Goal: Task Accomplishment & Management: Complete application form

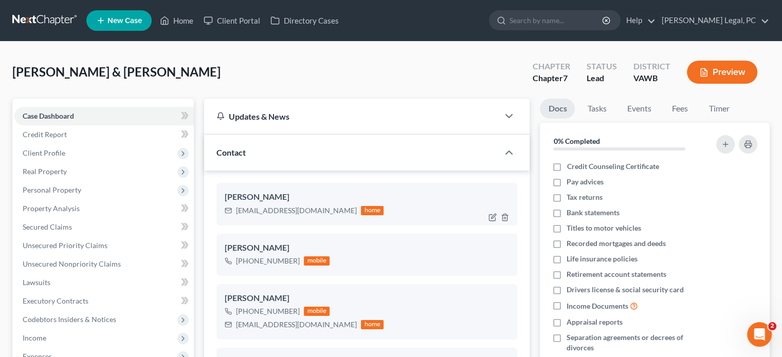
scroll to position [114, 0]
click at [557, 23] on input "search" at bounding box center [556, 20] width 94 height 19
click at [38, 25] on link at bounding box center [45, 20] width 66 height 18
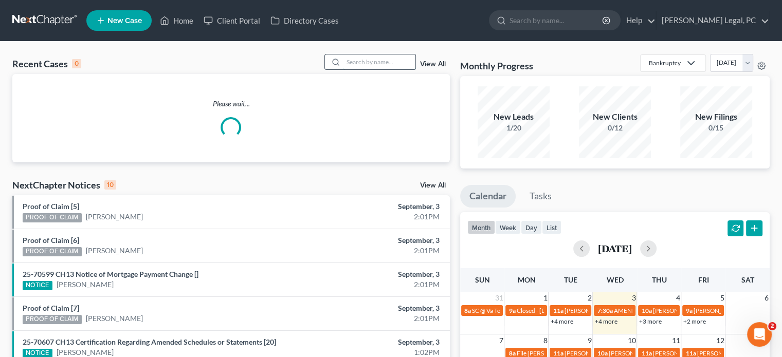
click at [362, 65] on input "search" at bounding box center [379, 61] width 72 height 15
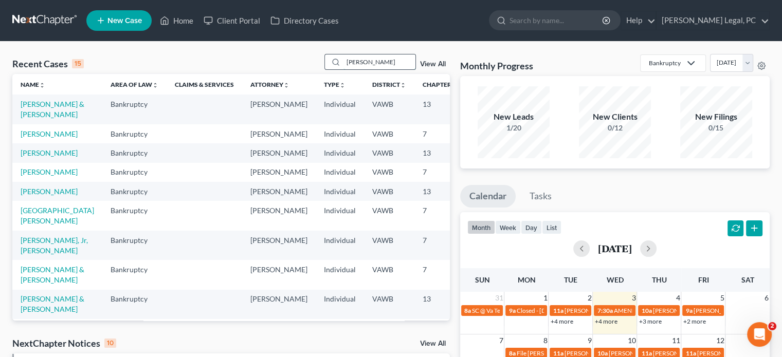
type input "[PERSON_NAME]"
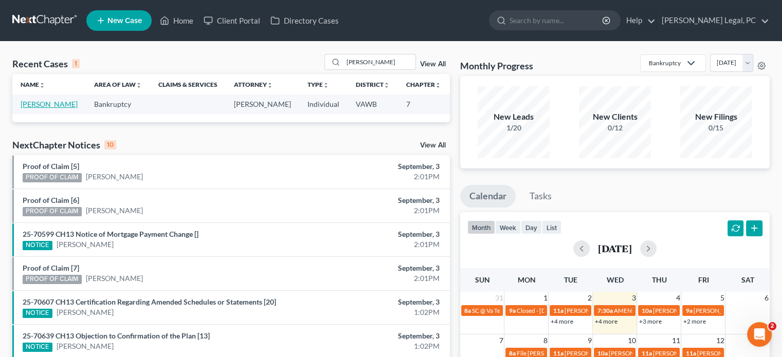
click at [35, 102] on link "[PERSON_NAME]" at bounding box center [49, 104] width 57 height 9
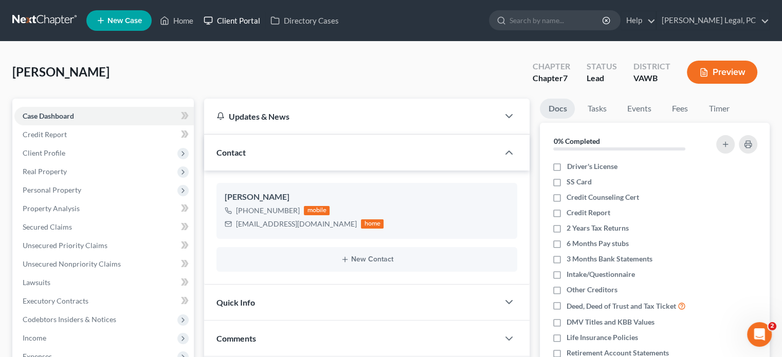
click at [232, 22] on link "Client Portal" at bounding box center [231, 20] width 67 height 18
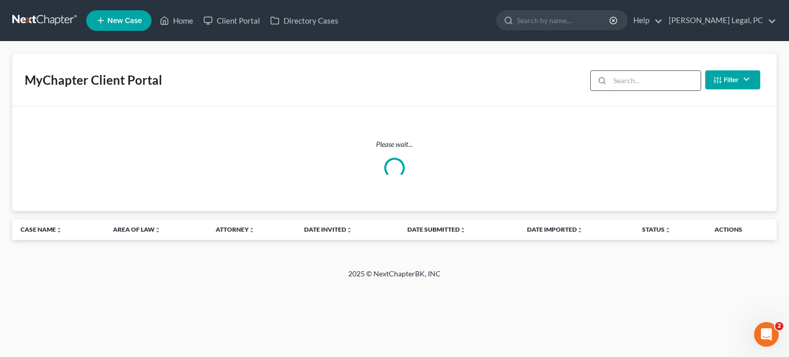
click at [651, 81] on input "search" at bounding box center [655, 81] width 91 height 20
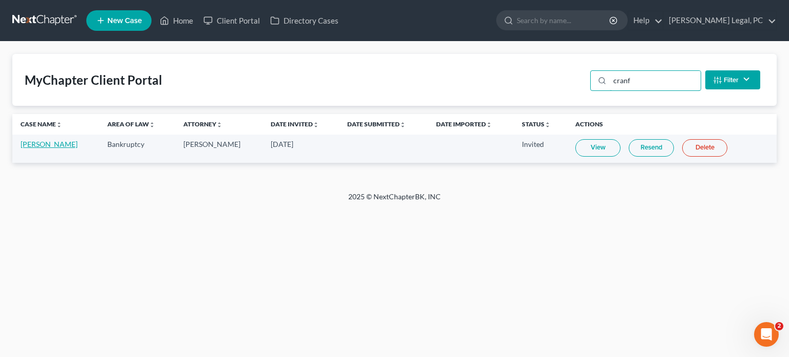
type input "cranf"
click at [38, 145] on link "[PERSON_NAME]" at bounding box center [49, 144] width 57 height 9
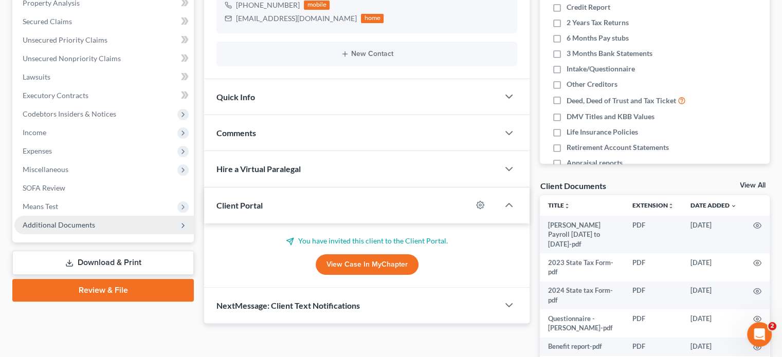
click at [28, 226] on span "Additional Documents" at bounding box center [59, 224] width 72 height 9
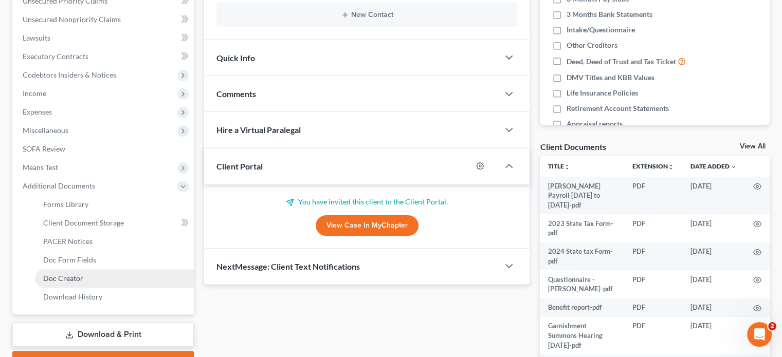
scroll to position [304, 0]
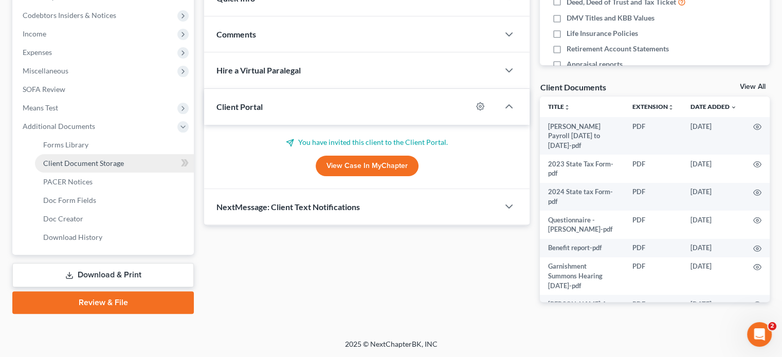
click at [127, 168] on link "Client Document Storage" at bounding box center [114, 163] width 159 height 18
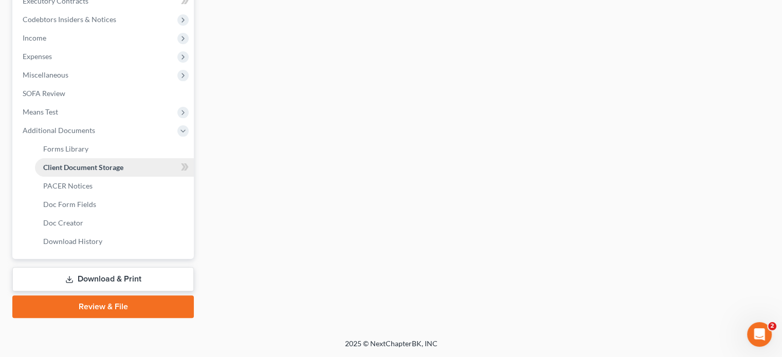
scroll to position [212, 0]
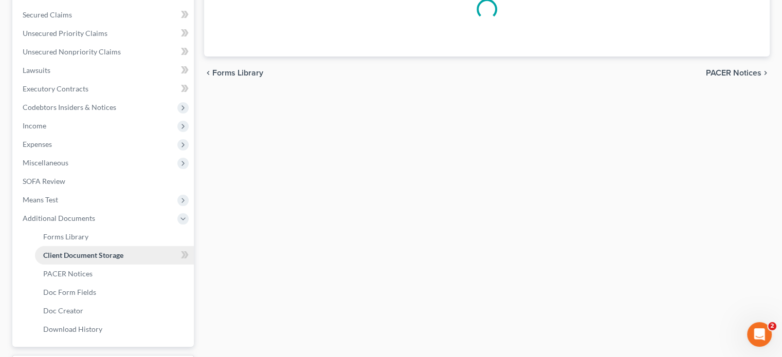
select select "0"
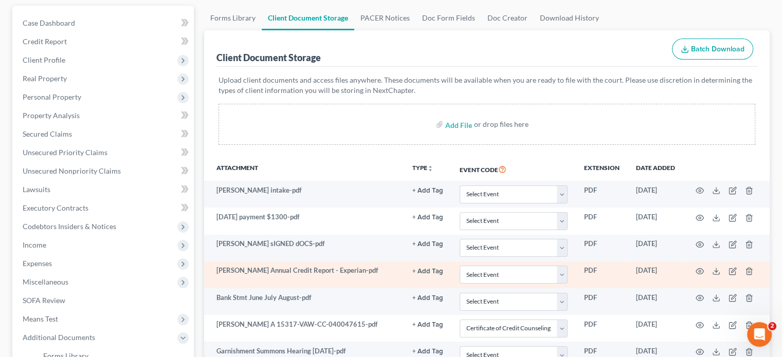
scroll to position [154, 0]
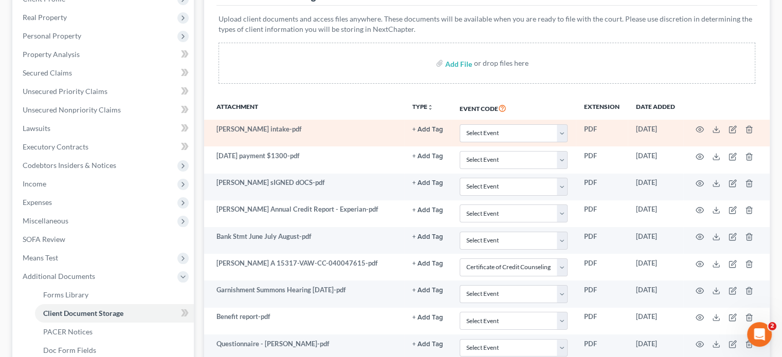
click at [707, 127] on td at bounding box center [726, 133] width 86 height 27
click at [698, 129] on circle "button" at bounding box center [699, 129] width 2 height 2
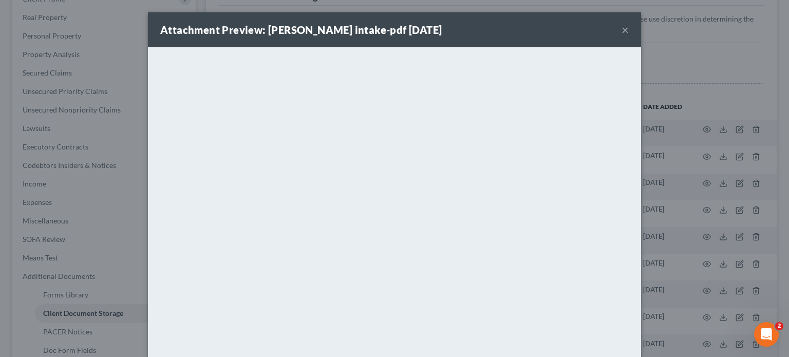
click at [622, 29] on button "×" at bounding box center [625, 30] width 7 height 12
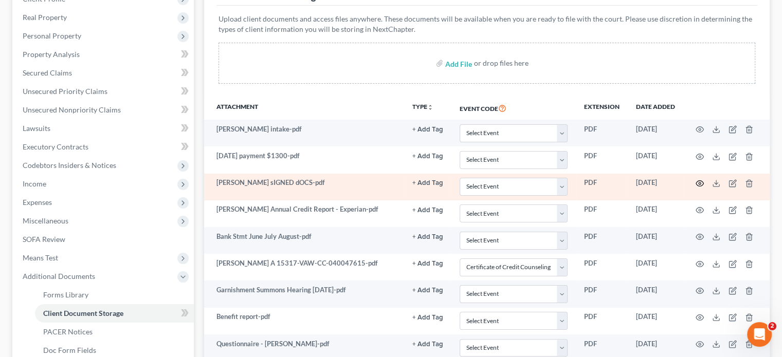
click at [698, 182] on circle "button" at bounding box center [699, 183] width 2 height 2
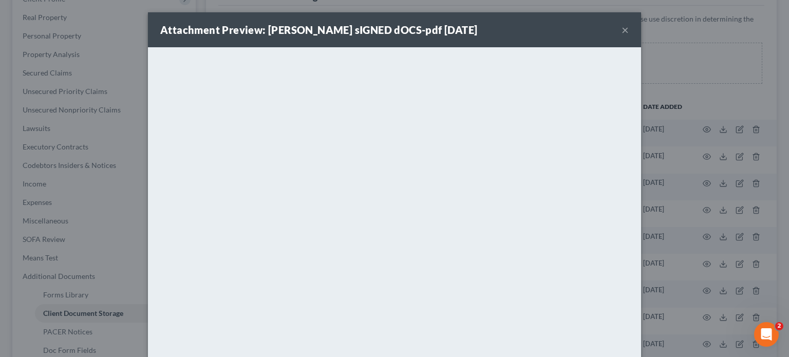
click at [623, 32] on button "×" at bounding box center [625, 30] width 7 height 12
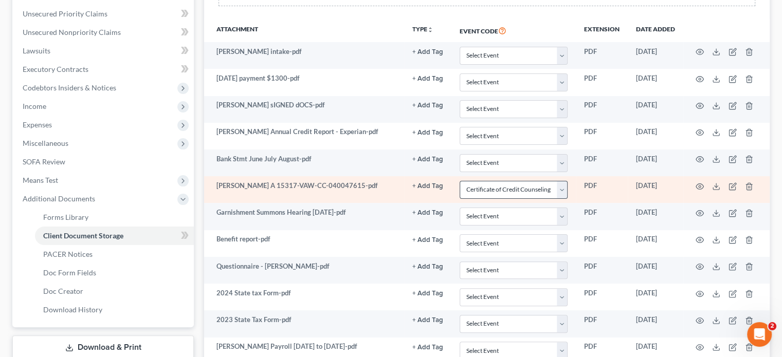
scroll to position [257, 0]
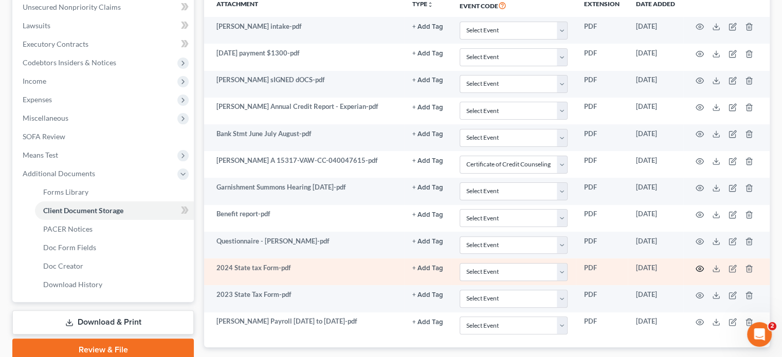
click at [698, 268] on circle "button" at bounding box center [699, 269] width 2 height 2
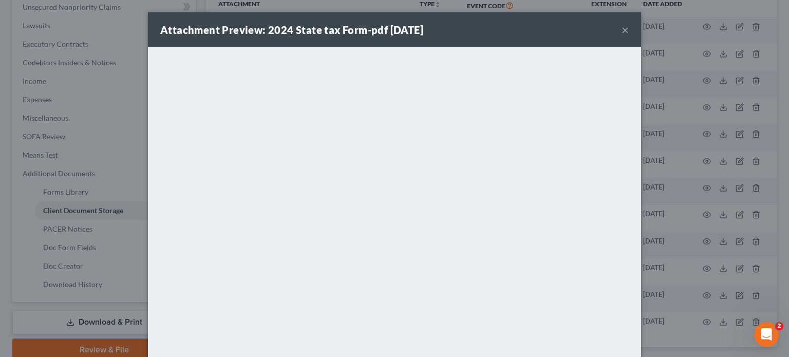
click at [622, 29] on button "×" at bounding box center [625, 30] width 7 height 12
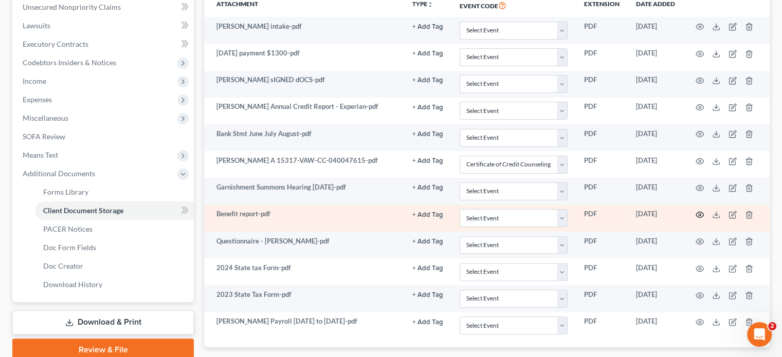
click at [699, 214] on circle "button" at bounding box center [699, 215] width 2 height 2
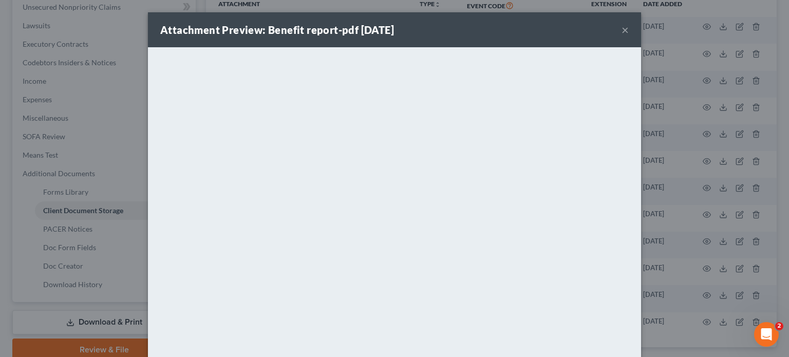
click at [617, 28] on div "Attachment Preview: Benefit report-pdf 09/03/2025 ×" at bounding box center [394, 29] width 493 height 35
drag, startPoint x: 620, startPoint y: 29, endPoint x: 587, endPoint y: 47, distance: 37.2
click at [622, 30] on button "×" at bounding box center [625, 30] width 7 height 12
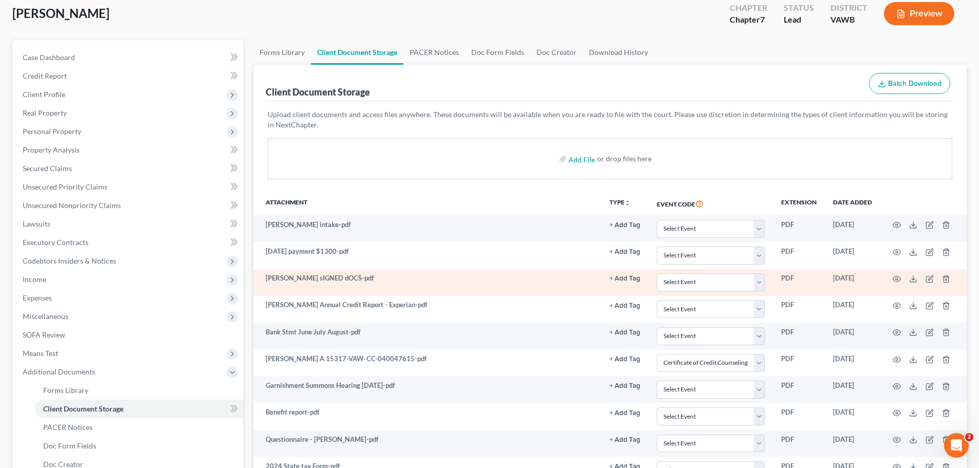
scroll to position [54, 0]
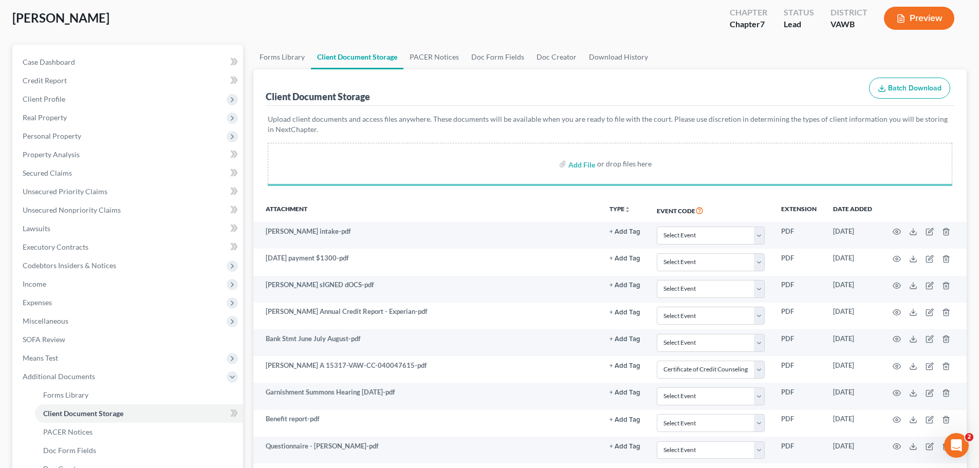
select select "0"
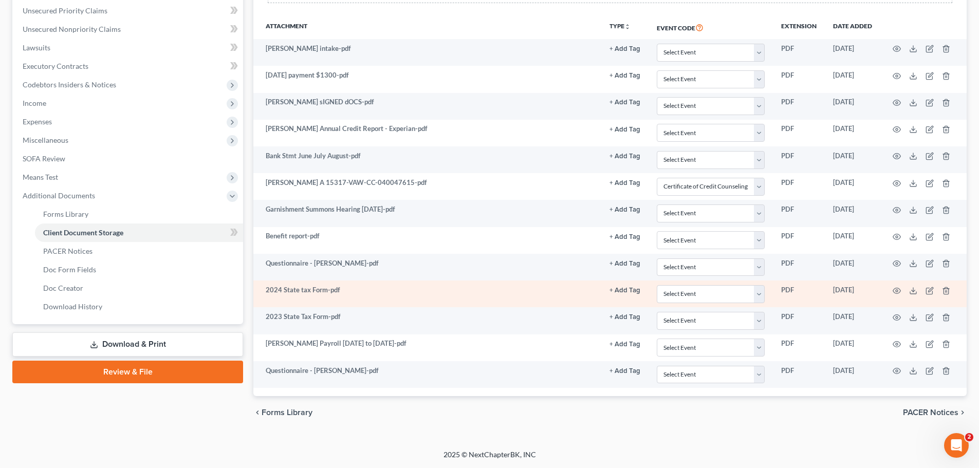
select select "0"
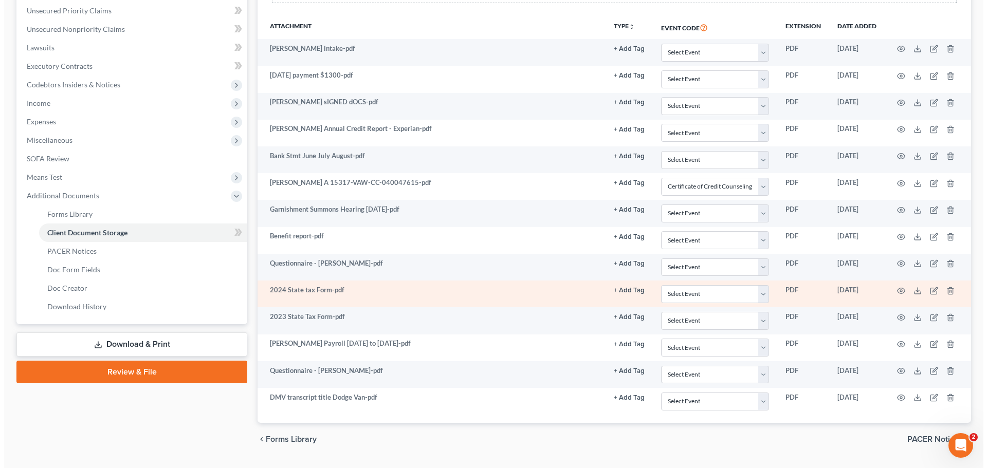
scroll to position [237, 0]
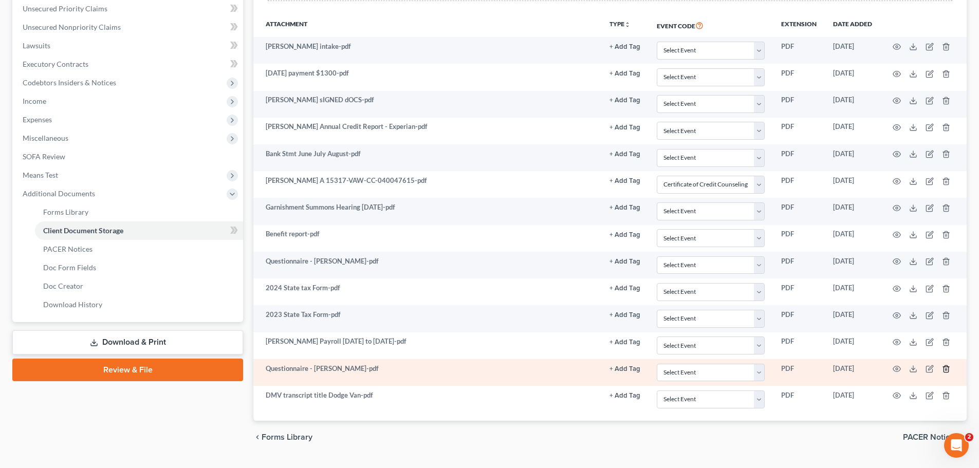
click at [789, 357] on icon "button" at bounding box center [946, 369] width 8 height 8
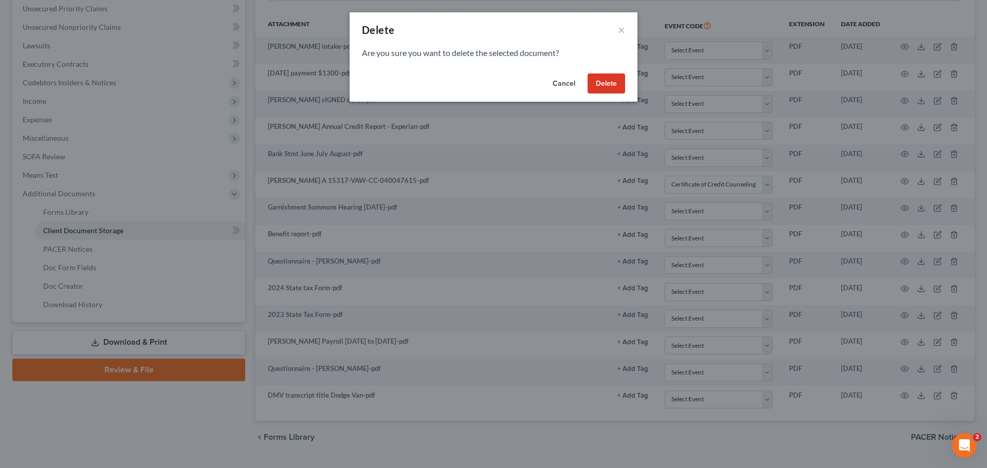
drag, startPoint x: 609, startPoint y: 90, endPoint x: 603, endPoint y: 94, distance: 7.0
click at [605, 89] on button "Delete" at bounding box center [606, 83] width 38 height 21
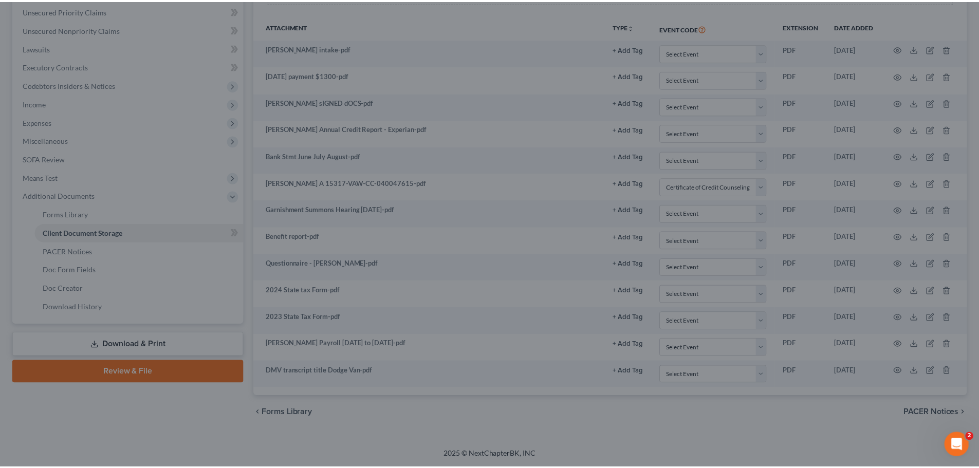
scroll to position [235, 0]
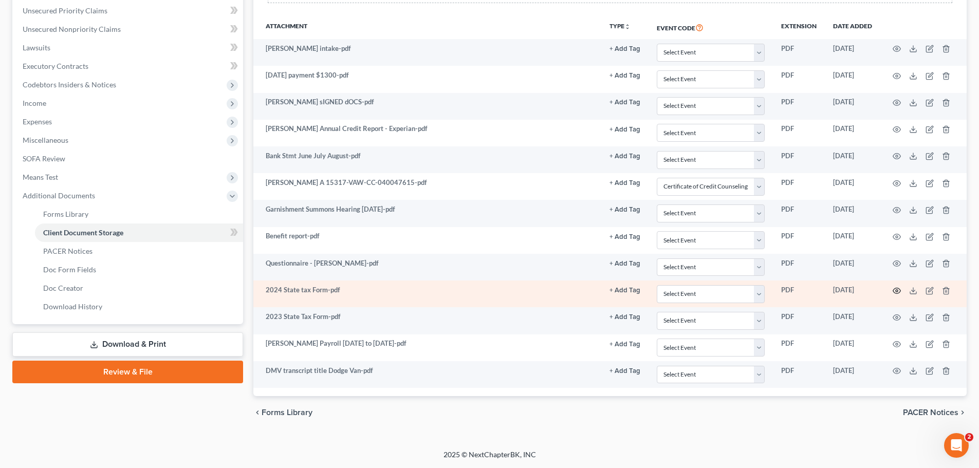
click at [789, 293] on icon "button" at bounding box center [897, 291] width 8 height 8
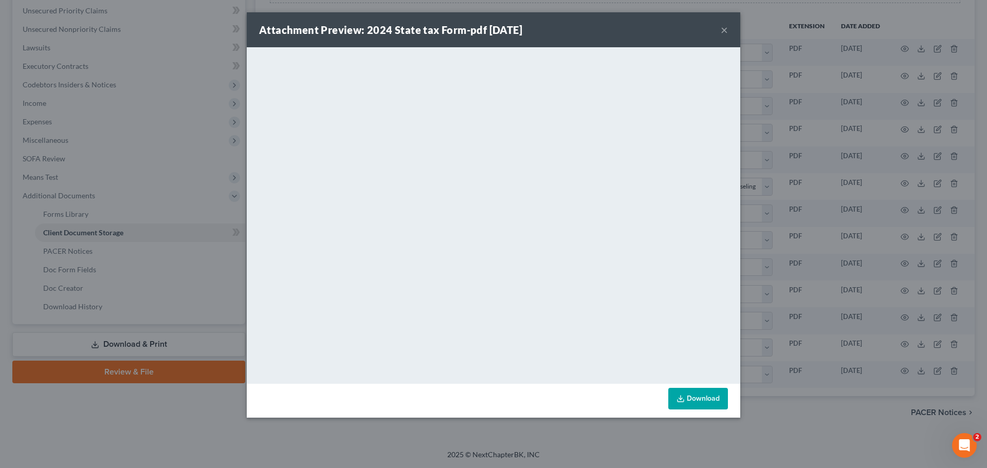
click at [726, 31] on button "×" at bounding box center [723, 30] width 7 height 12
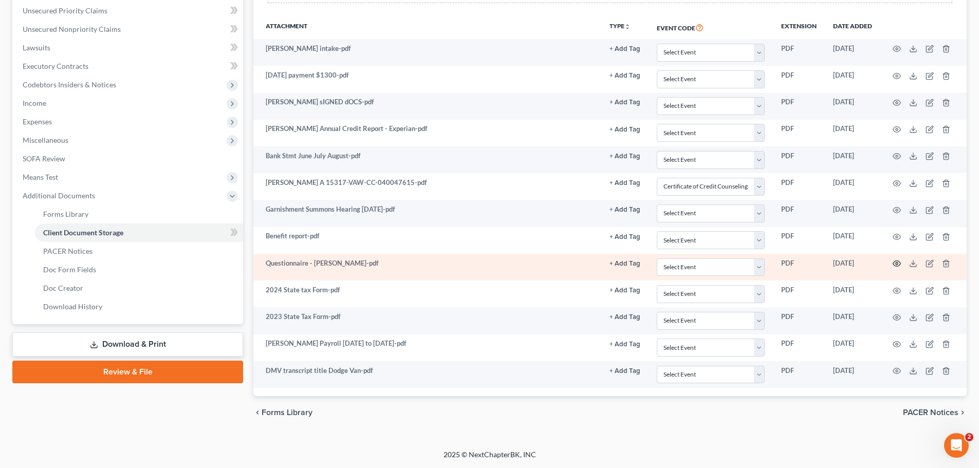
click at [789, 266] on icon "button" at bounding box center [897, 263] width 8 height 8
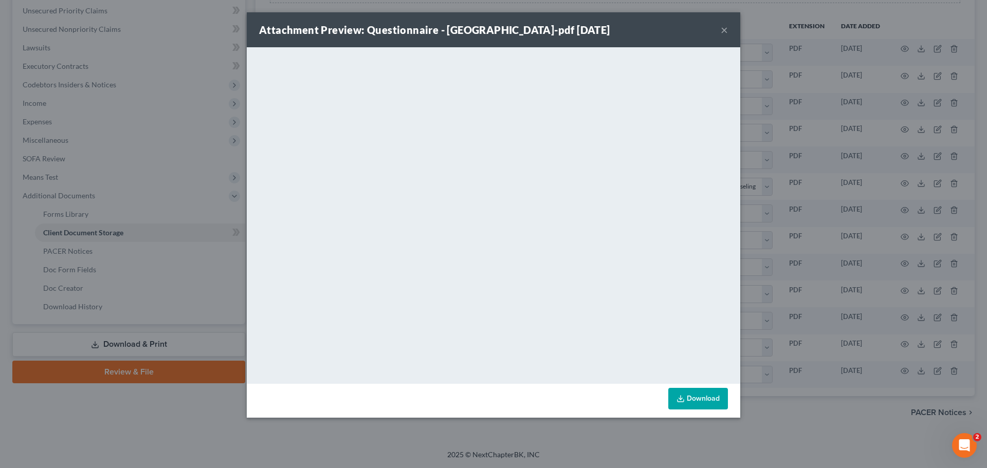
click at [720, 31] on div "Attachment Preview: Questionnaire - Cranford-pdf 09/03/2025 ×" at bounding box center [493, 29] width 493 height 35
click at [726, 34] on button "×" at bounding box center [723, 30] width 7 height 12
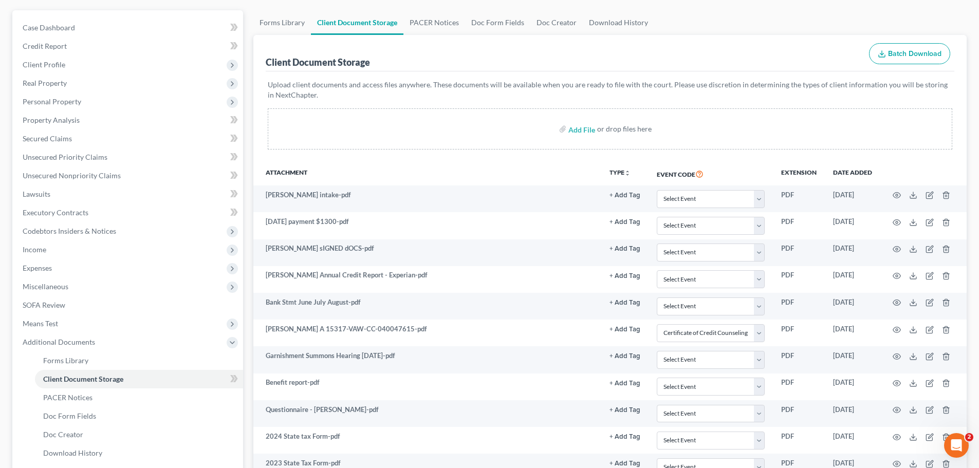
scroll to position [29, 0]
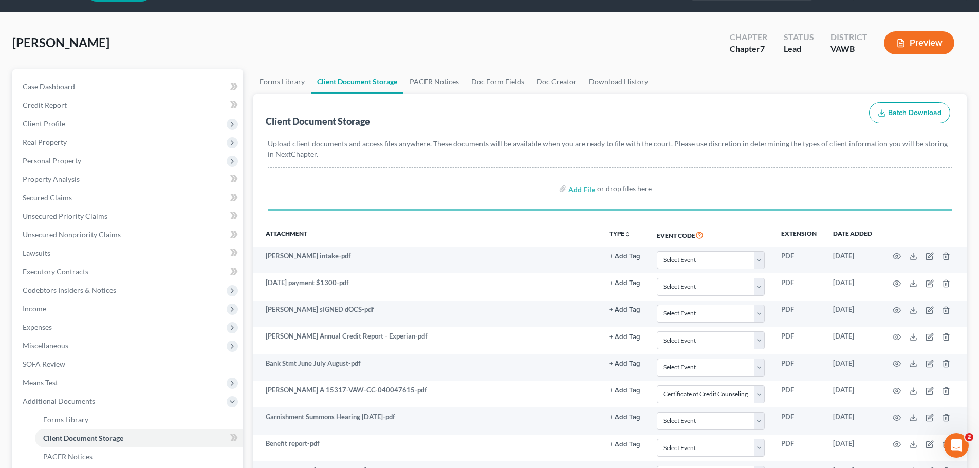
select select "0"
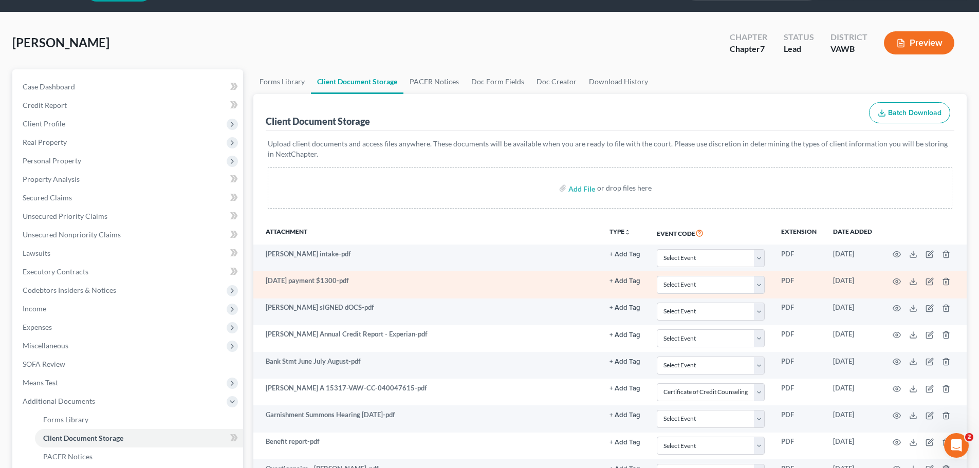
scroll to position [81, 0]
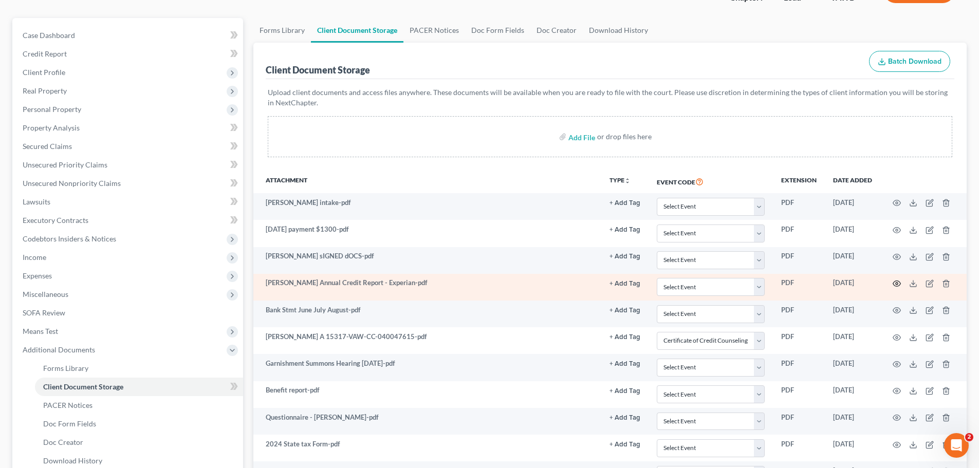
click at [789, 284] on icon "button" at bounding box center [897, 284] width 8 height 8
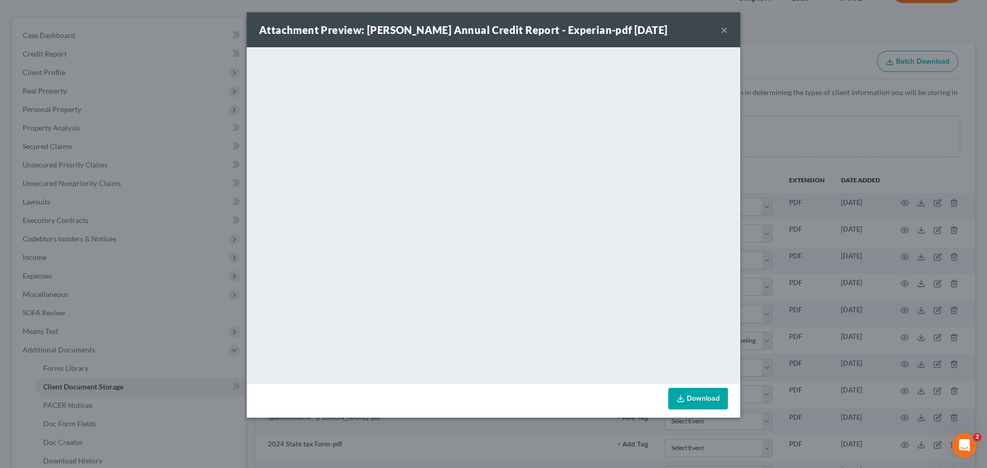
click at [725, 29] on button "×" at bounding box center [723, 30] width 7 height 12
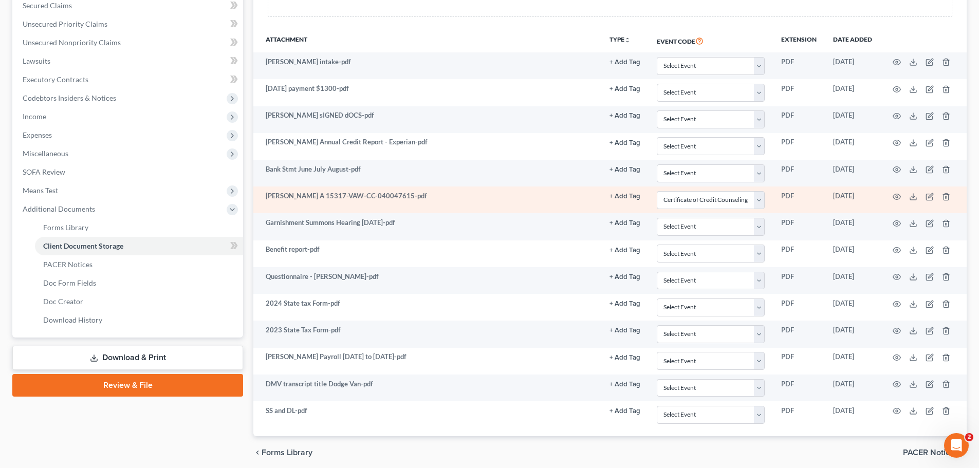
scroll to position [183, 0]
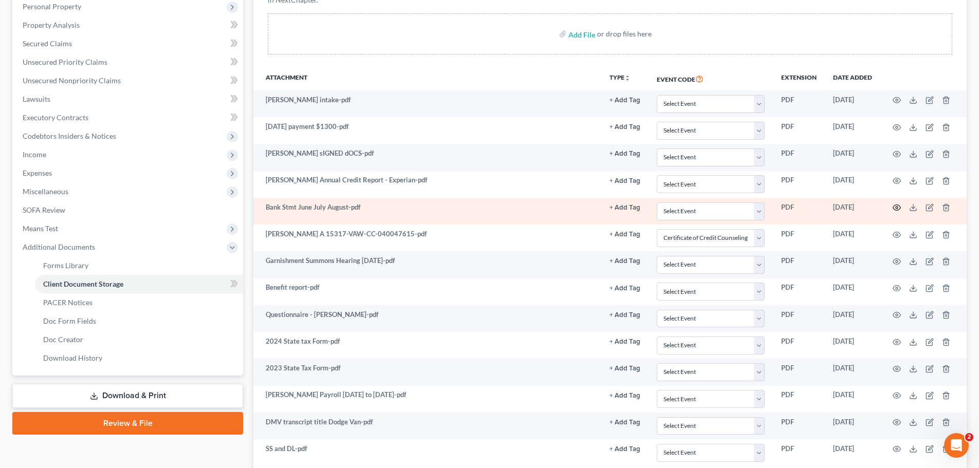
click at [789, 205] on icon "button" at bounding box center [897, 208] width 8 height 6
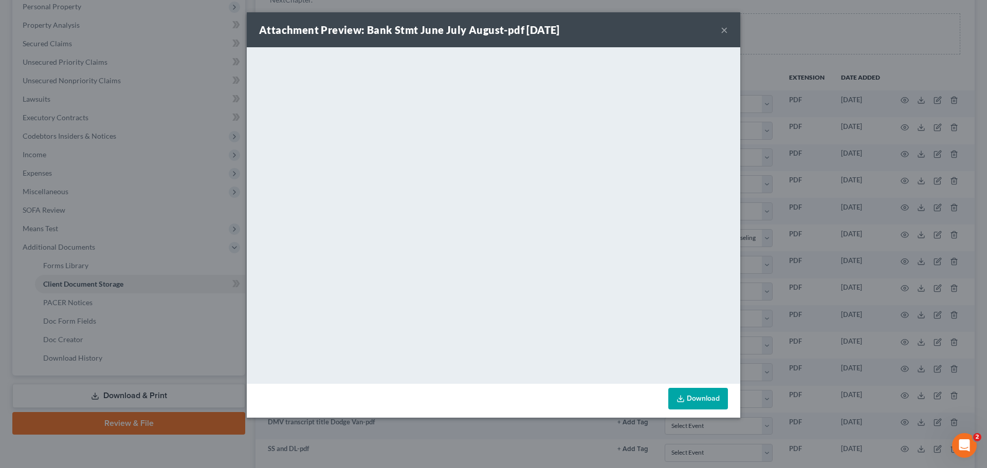
click at [728, 31] on div "Attachment Preview: Bank Stmt June July August-pdf 09/02/2025 ×" at bounding box center [493, 29] width 493 height 35
click at [724, 31] on button "×" at bounding box center [723, 30] width 7 height 12
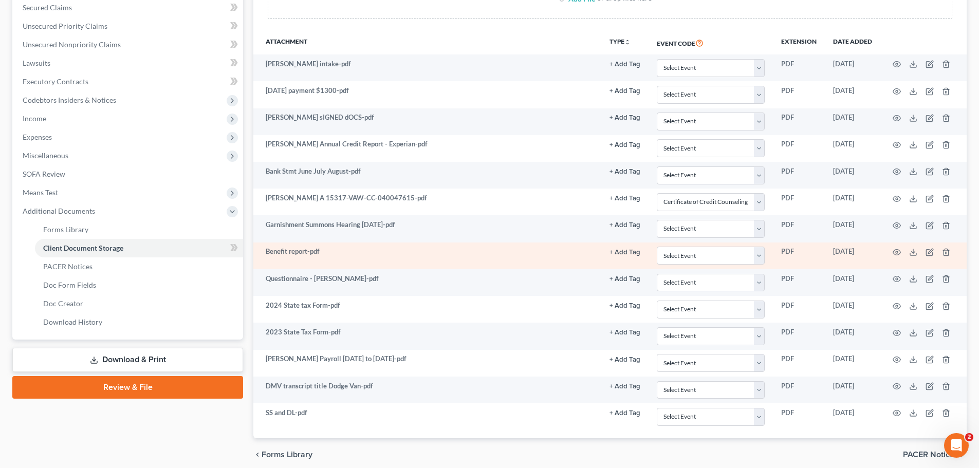
scroll to position [262, 0]
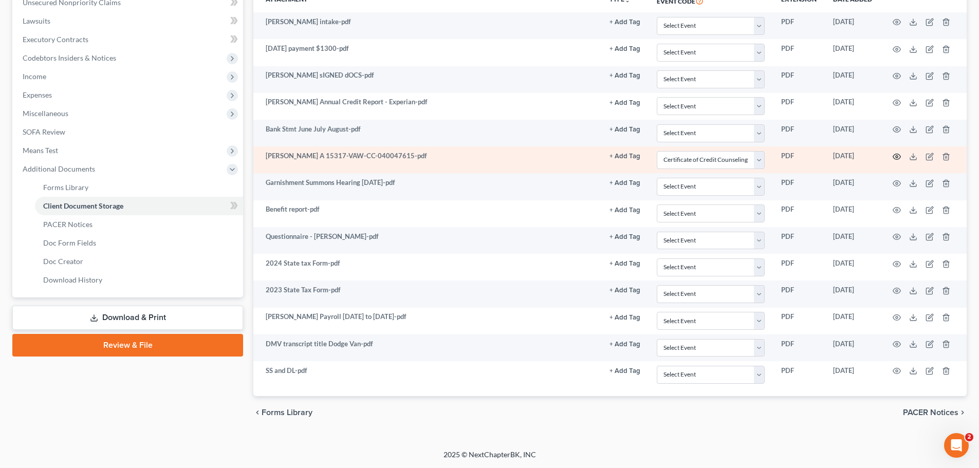
click at [789, 155] on icon "button" at bounding box center [897, 157] width 8 height 8
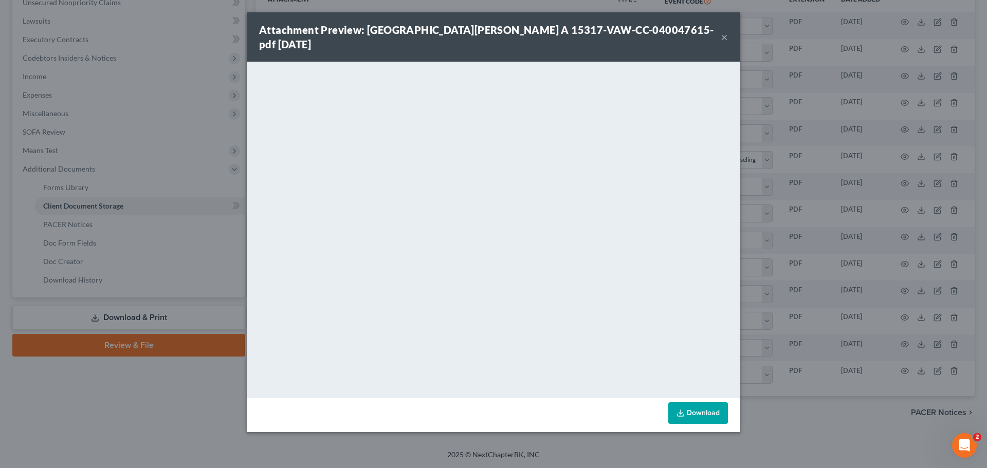
drag, startPoint x: 722, startPoint y: 31, endPoint x: 656, endPoint y: 65, distance: 74.5
click at [722, 31] on button "×" at bounding box center [723, 37] width 7 height 12
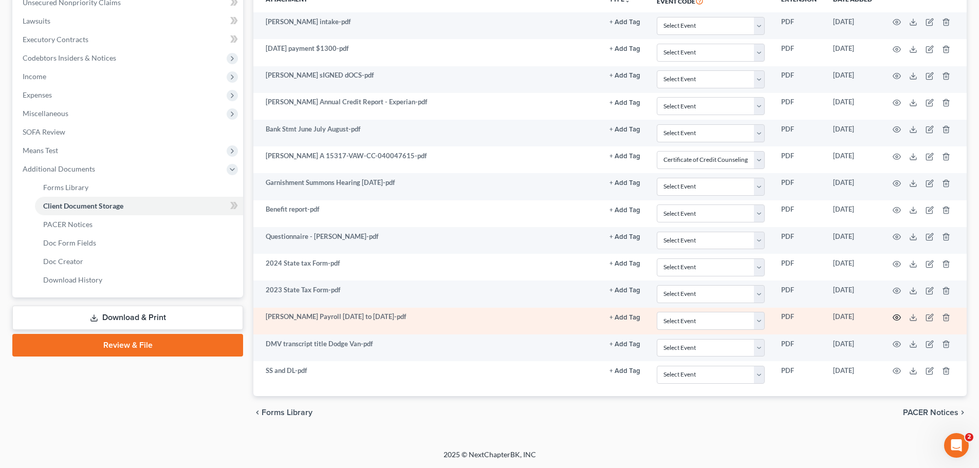
click at [789, 318] on icon "button" at bounding box center [897, 317] width 8 height 8
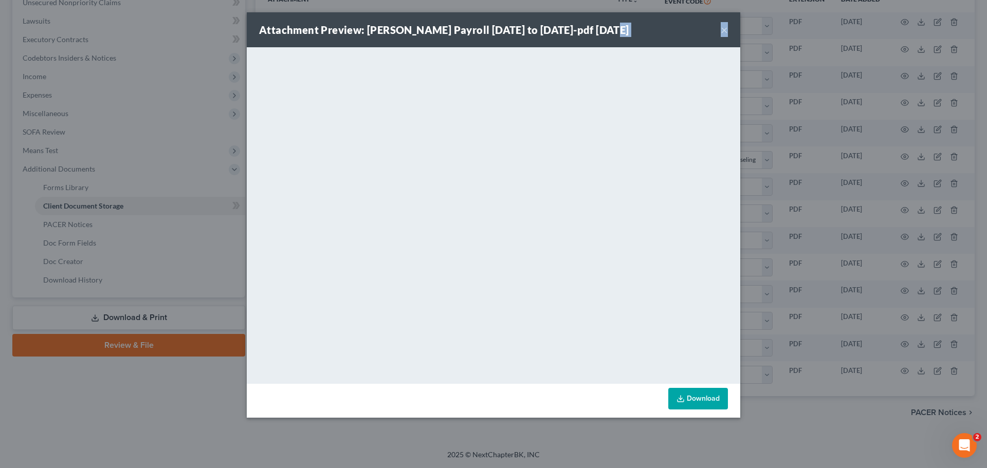
drag, startPoint x: 641, startPoint y: 38, endPoint x: 656, endPoint y: 45, distance: 15.9
click at [708, 45] on div "Attachment Preview: Cranford Payroll 2-10 to 8-29-25-pdf 09/03/2025 ×" at bounding box center [493, 29] width 493 height 35
click at [724, 28] on button "×" at bounding box center [723, 30] width 7 height 12
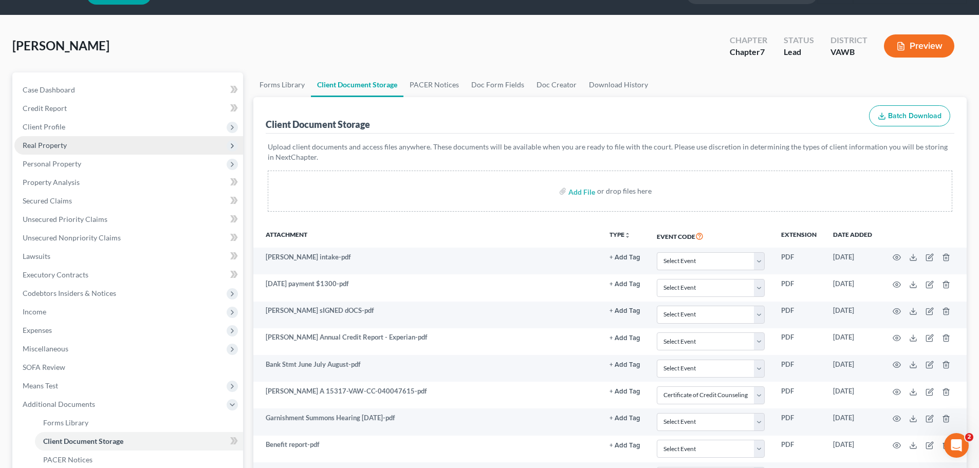
scroll to position [0, 0]
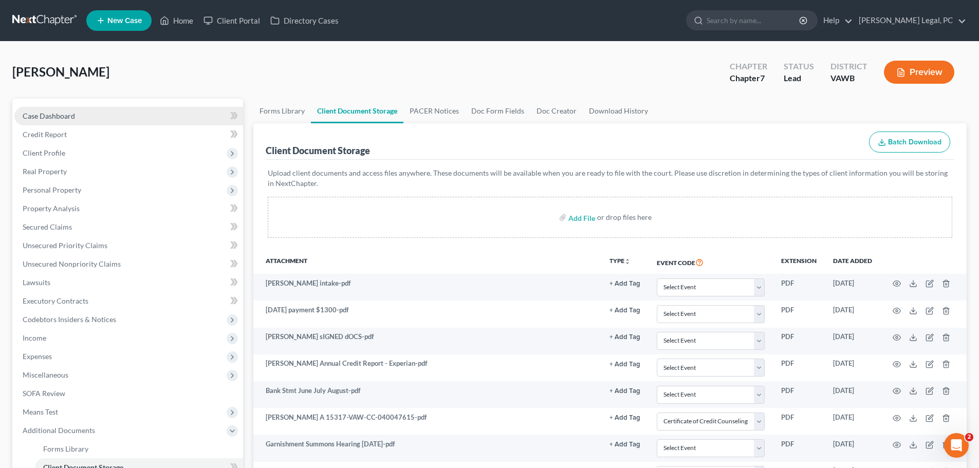
click at [74, 115] on span "Case Dashboard" at bounding box center [49, 116] width 52 height 9
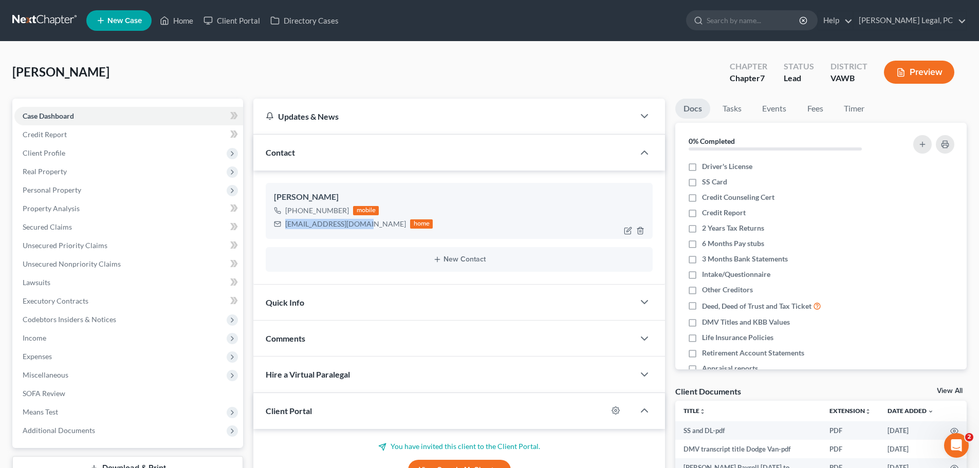
drag, startPoint x: 359, startPoint y: 225, endPoint x: 291, endPoint y: 227, distance: 68.4
click at [284, 232] on div "Kelly Cranford +1 (540) 757-9451 mobile kellycinn60@gmail.com home" at bounding box center [459, 210] width 387 height 55
copy div "[EMAIL_ADDRESS][DOMAIN_NAME]"
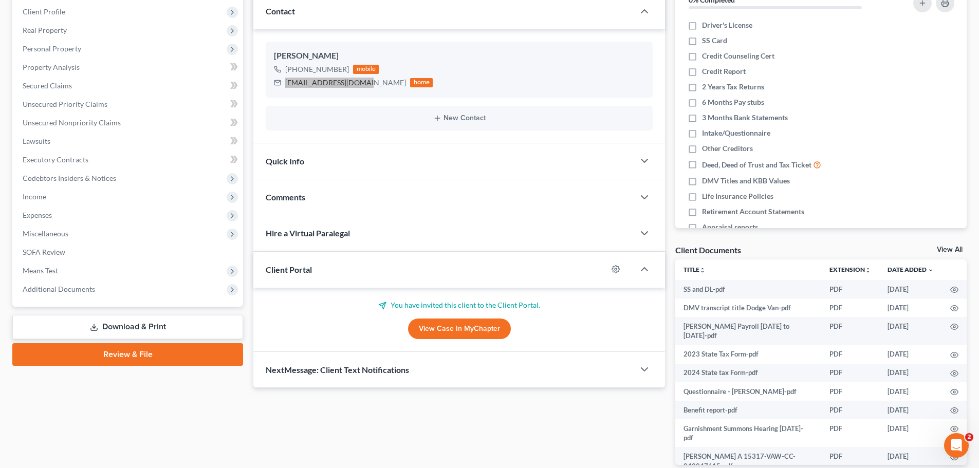
scroll to position [194, 0]
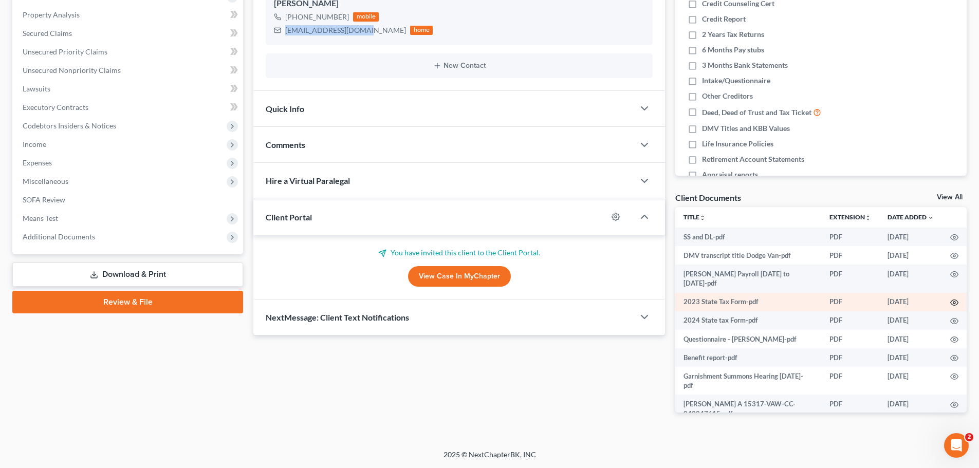
click at [789, 300] on icon "button" at bounding box center [955, 303] width 8 height 6
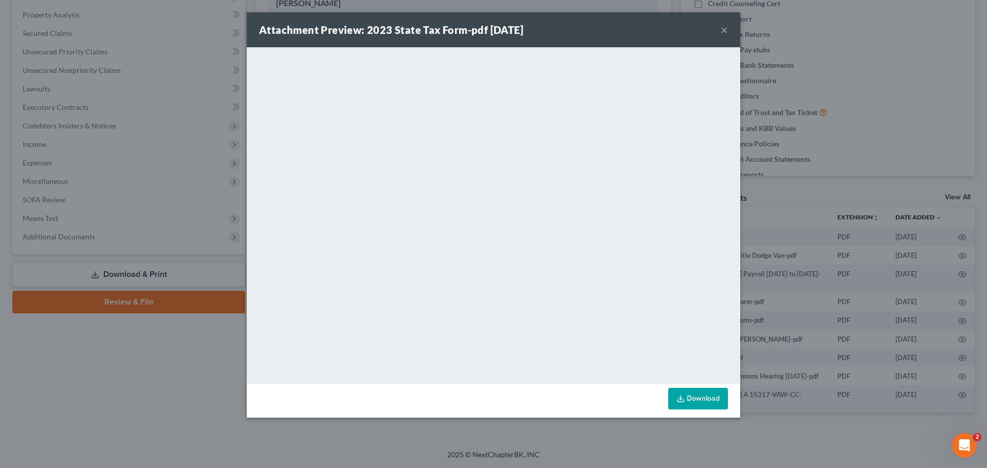
click at [725, 30] on button "×" at bounding box center [723, 30] width 7 height 12
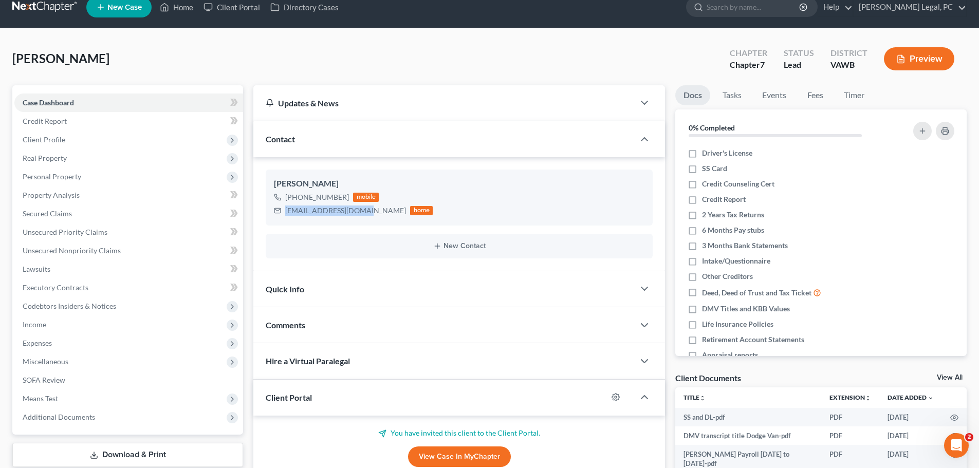
scroll to position [0, 0]
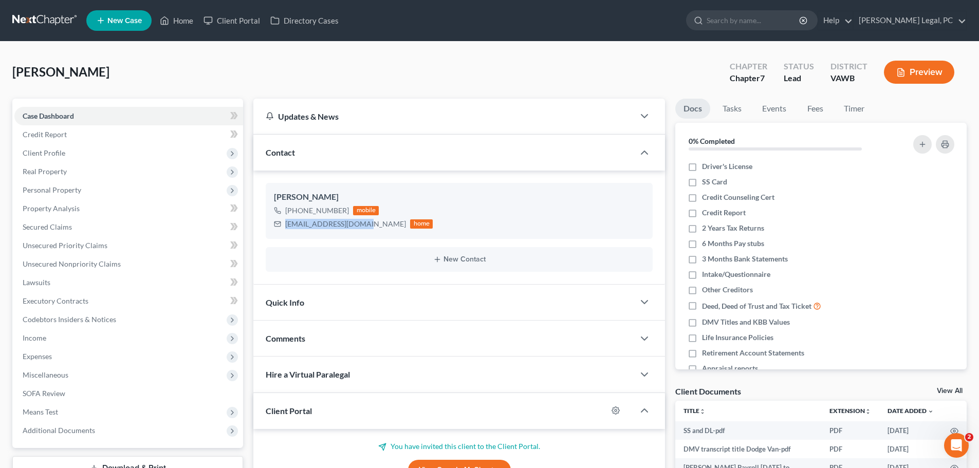
click at [32, 22] on link at bounding box center [45, 20] width 66 height 18
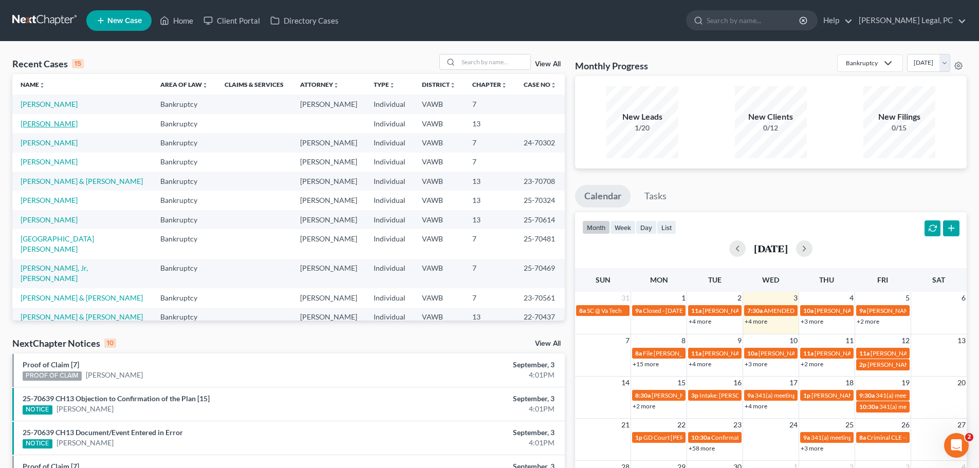
click at [38, 121] on link "Schall, Philip" at bounding box center [49, 123] width 57 height 9
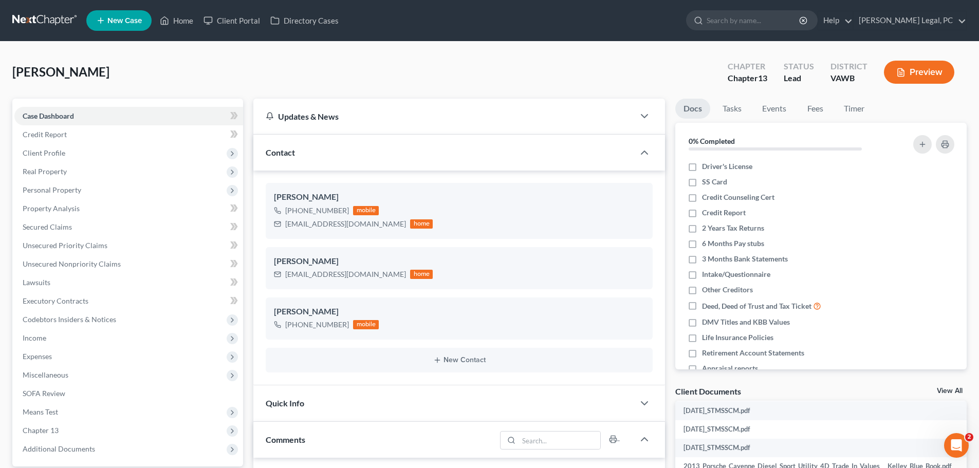
drag, startPoint x: 35, startPoint y: 26, endPoint x: 34, endPoint y: 31, distance: 5.2
click at [35, 26] on link at bounding box center [45, 20] width 66 height 18
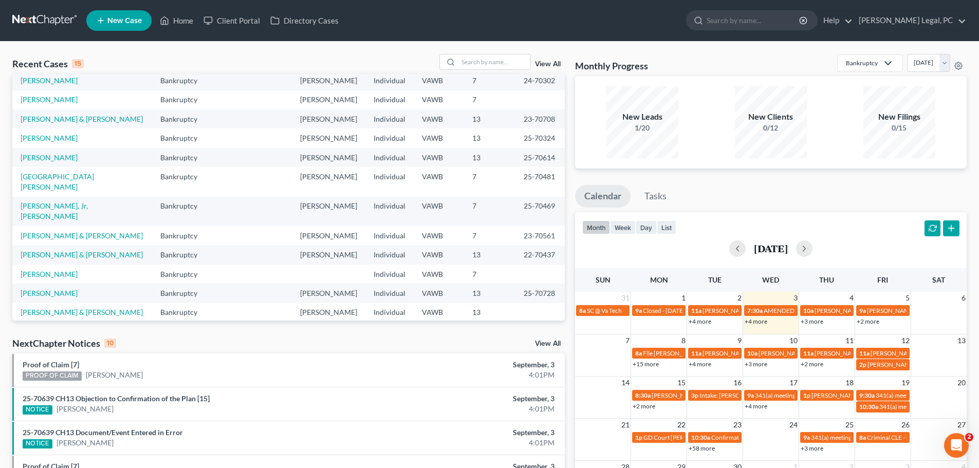
scroll to position [70, 0]
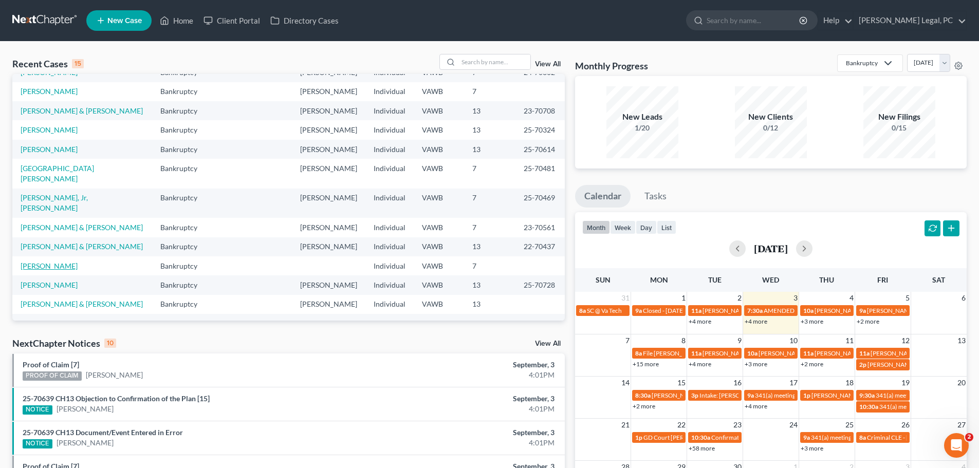
click at [65, 262] on link "[PERSON_NAME]" at bounding box center [49, 266] width 57 height 9
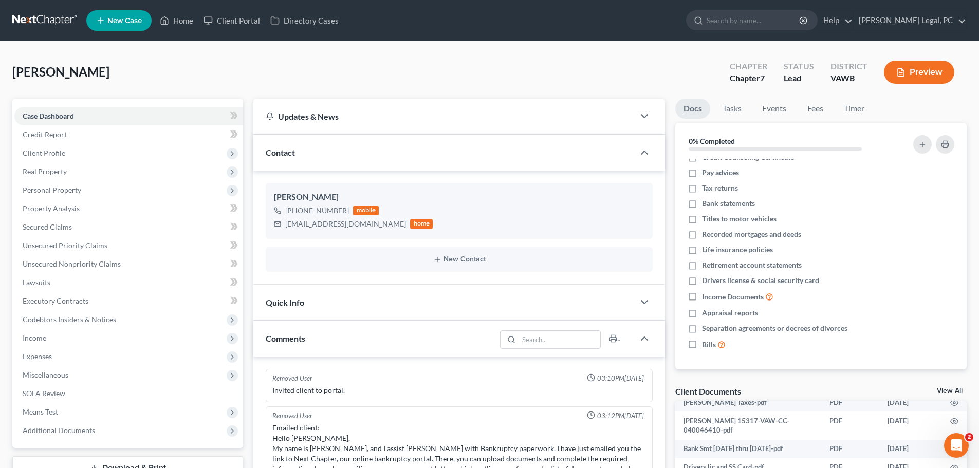
click at [27, 24] on link at bounding box center [45, 20] width 66 height 18
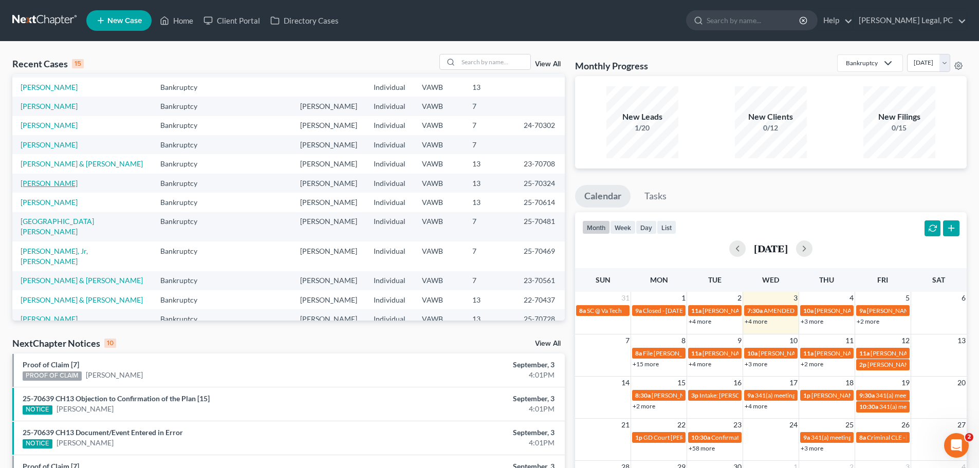
scroll to position [70, 0]
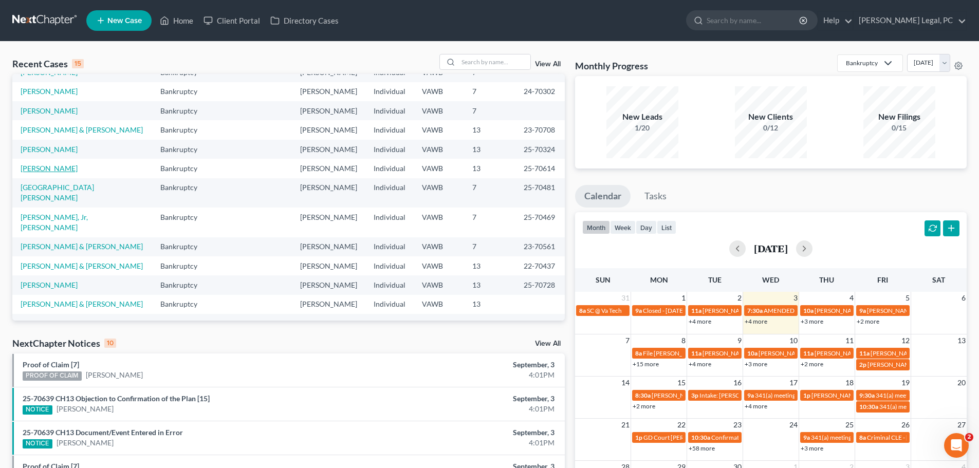
click at [54, 172] on link "[PERSON_NAME]" at bounding box center [49, 168] width 57 height 9
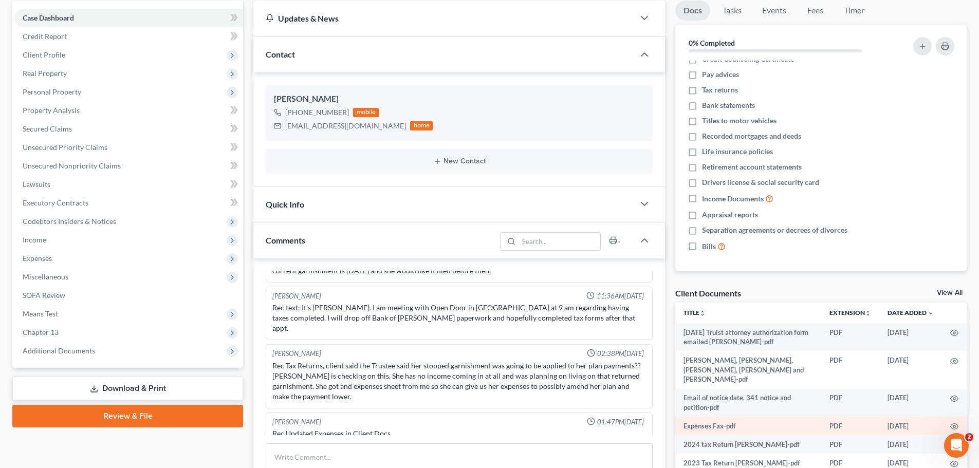
scroll to position [154, 0]
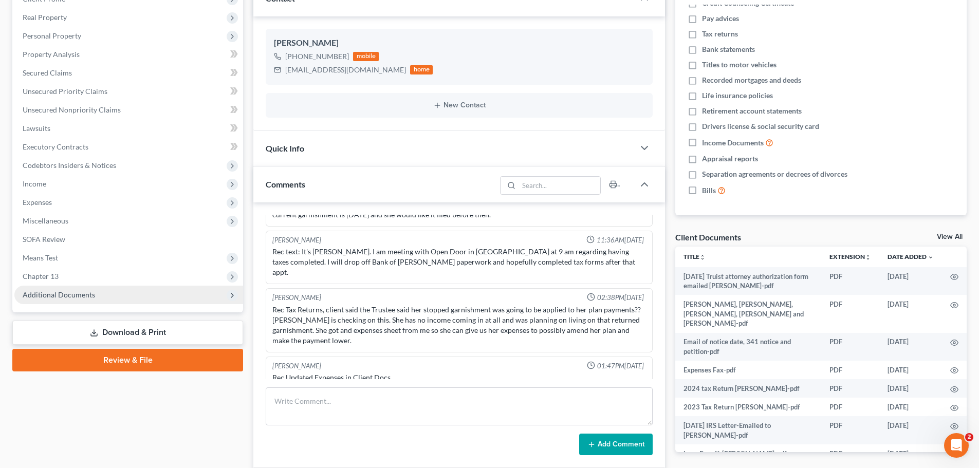
click at [27, 298] on span "Additional Documents" at bounding box center [59, 294] width 72 height 9
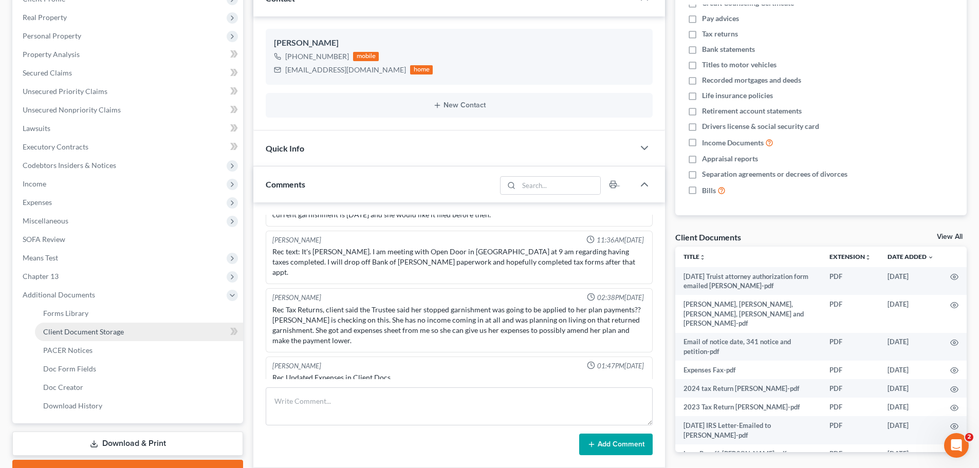
click at [43, 333] on link "Client Document Storage" at bounding box center [139, 332] width 208 height 18
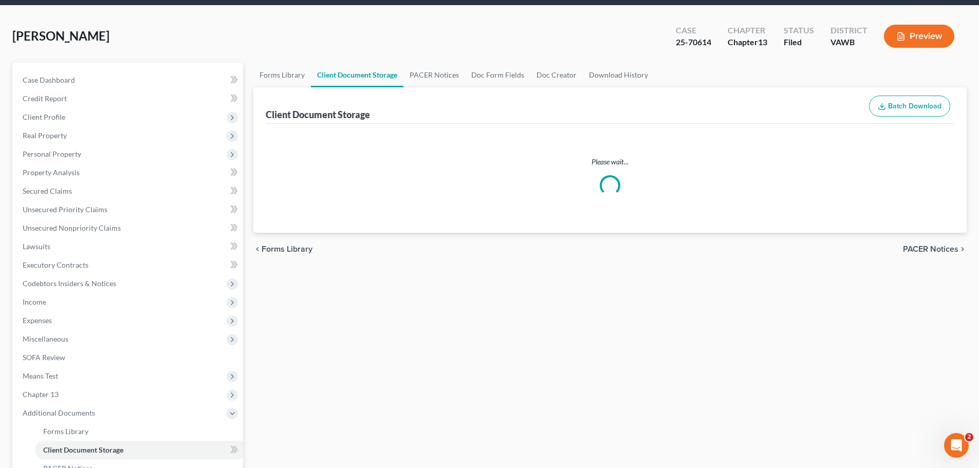
select select "0"
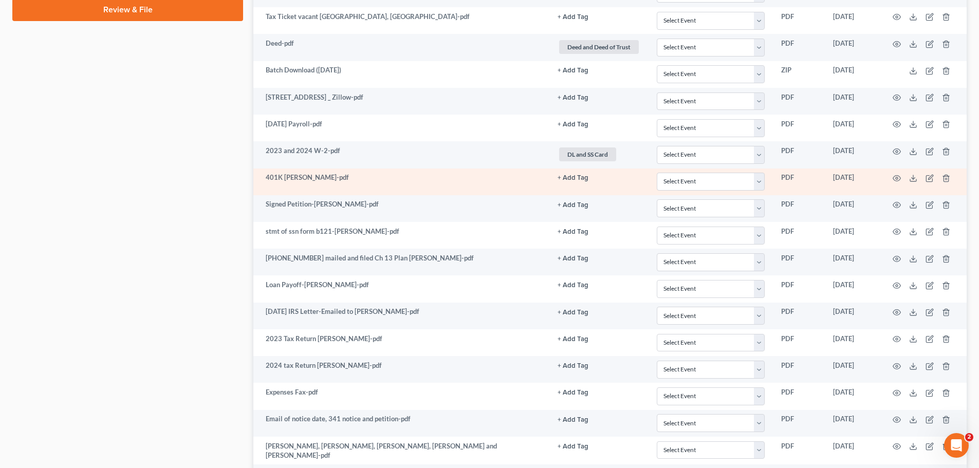
scroll to position [617, 0]
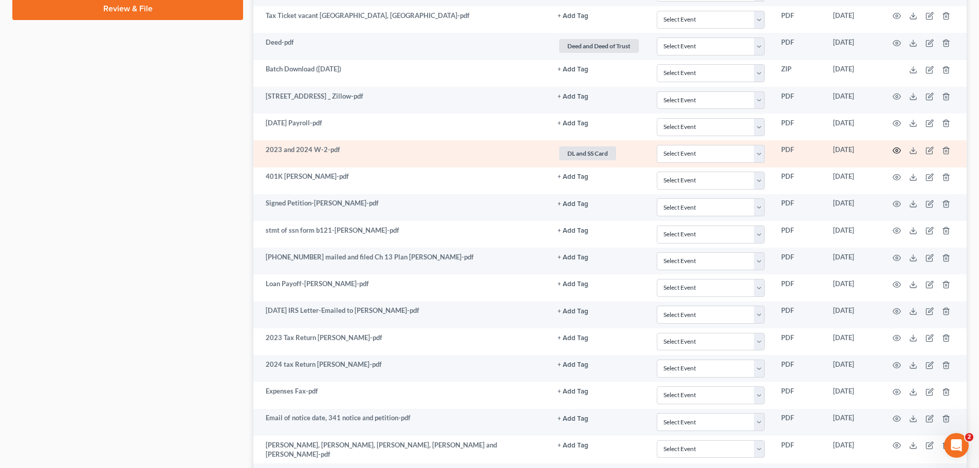
click at [897, 154] on icon "button" at bounding box center [897, 150] width 8 height 8
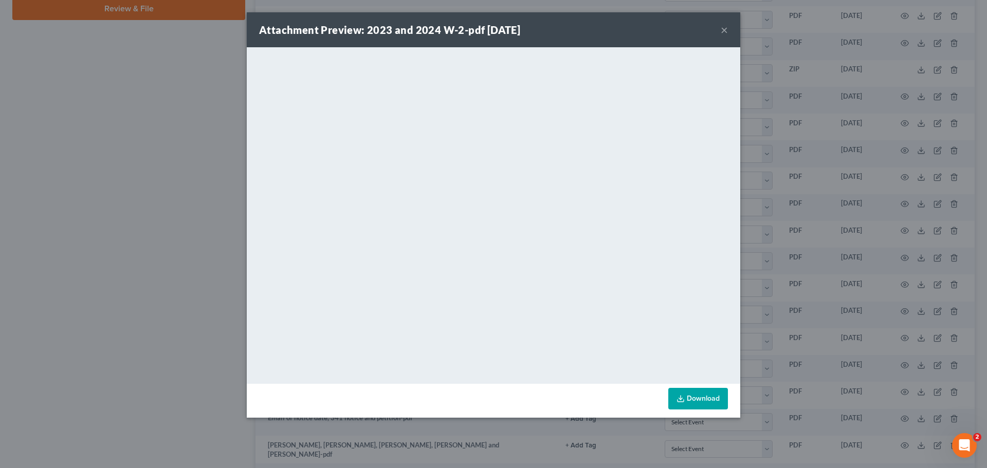
click at [732, 34] on div "Attachment Preview: 2023 and 2024 W-2-pdf 07/08/2025 ×" at bounding box center [493, 29] width 493 height 35
click at [730, 33] on div "Attachment Preview: 2023 and 2024 W-2-pdf 07/08/2025 ×" at bounding box center [493, 29] width 493 height 35
click at [725, 28] on button "×" at bounding box center [723, 30] width 7 height 12
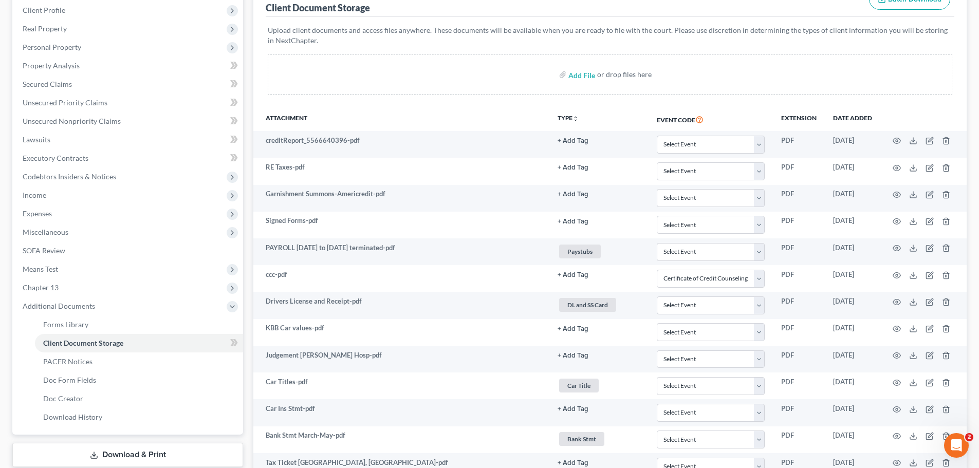
scroll to position [0, 0]
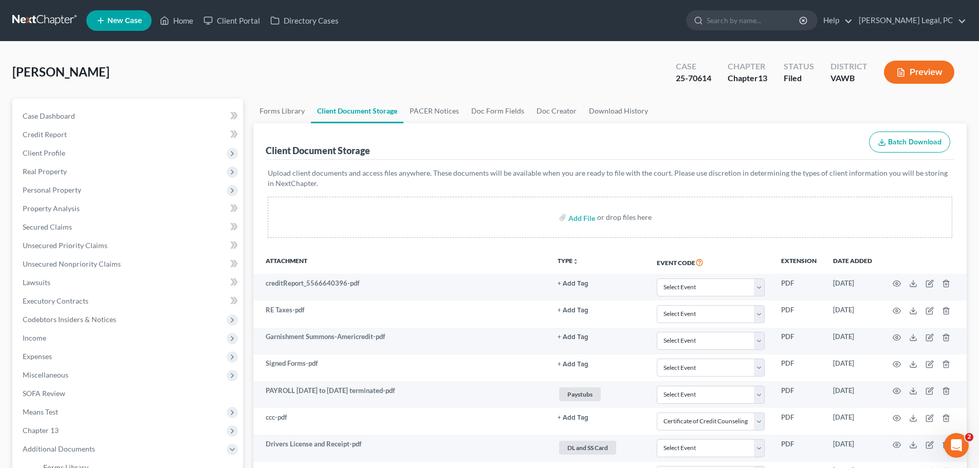
click at [26, 11] on link at bounding box center [45, 20] width 66 height 18
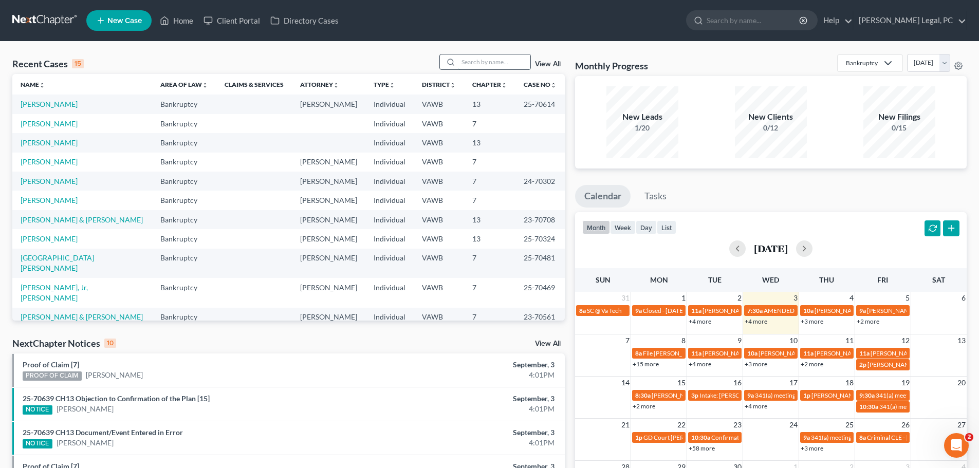
click at [468, 64] on input "search" at bounding box center [494, 61] width 72 height 15
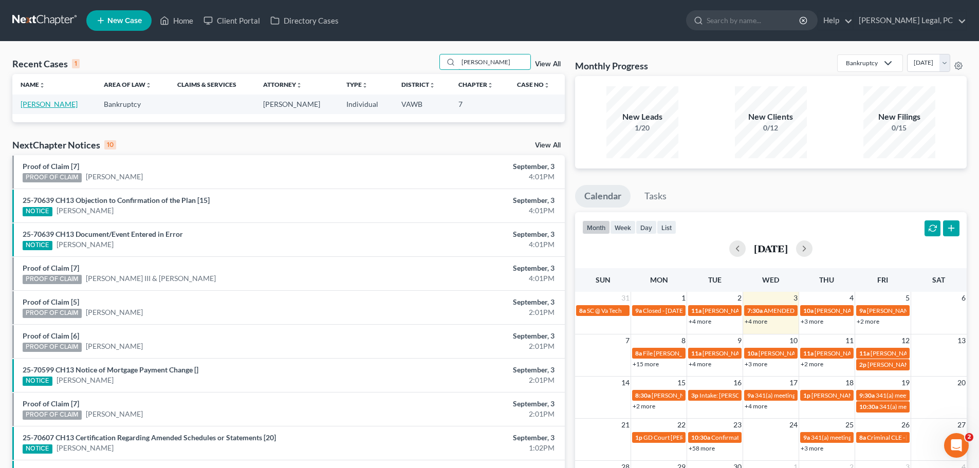
type input "[PERSON_NAME]"
click at [47, 105] on link "[PERSON_NAME]" at bounding box center [49, 104] width 57 height 9
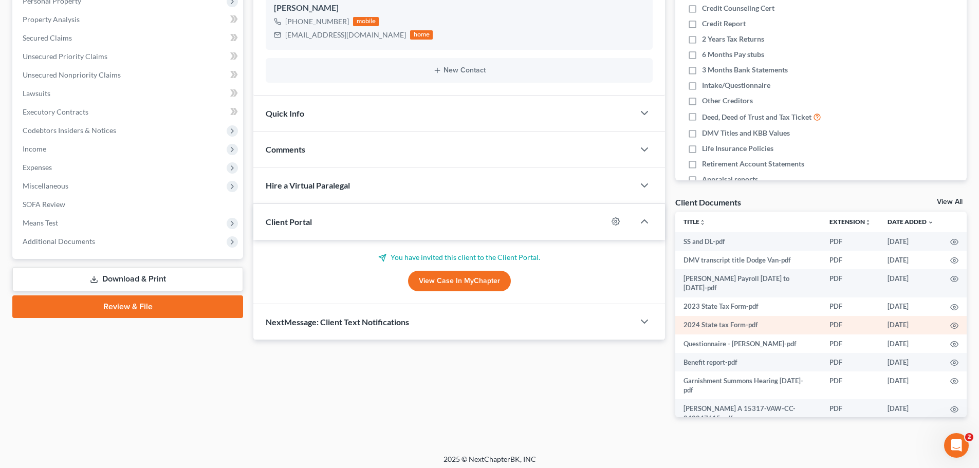
scroll to position [194, 0]
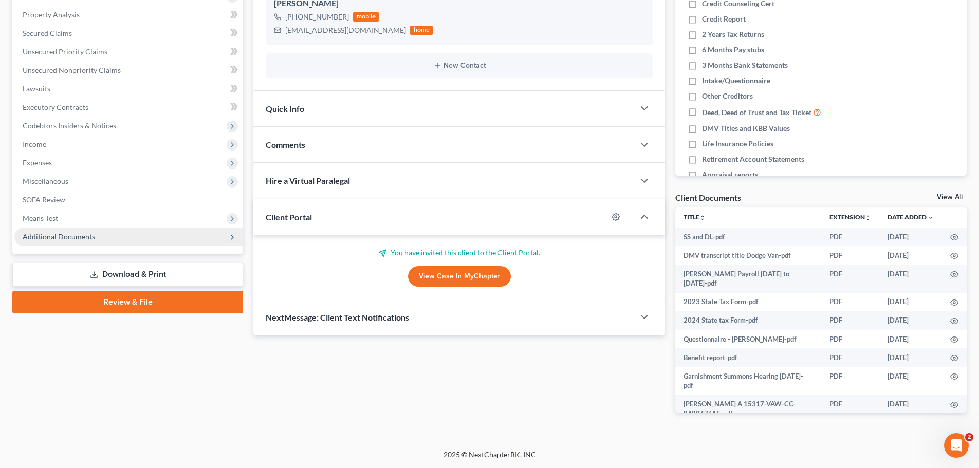
click at [42, 235] on span "Additional Documents" at bounding box center [59, 236] width 72 height 9
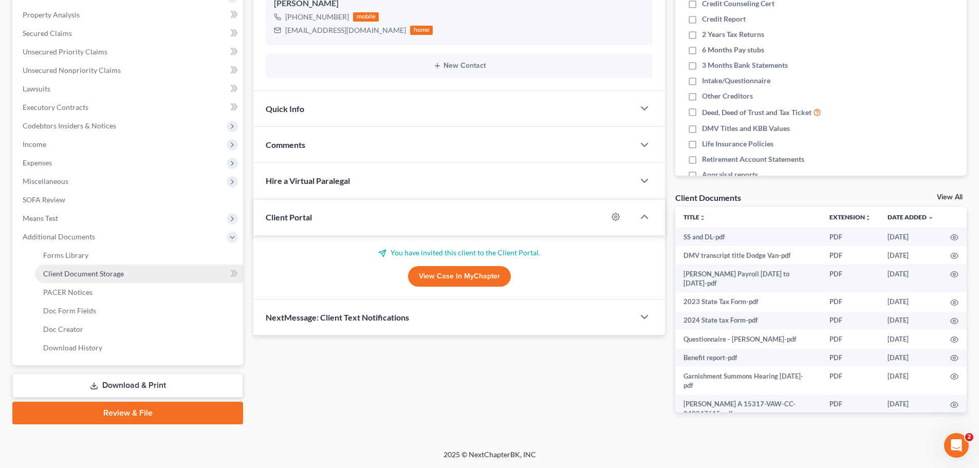
click at [181, 278] on link "Client Document Storage" at bounding box center [139, 274] width 208 height 18
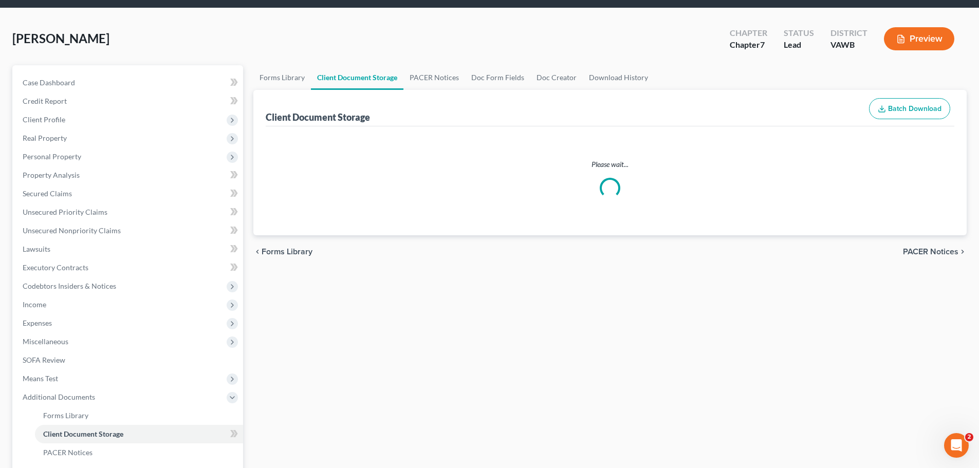
scroll to position [51, 0]
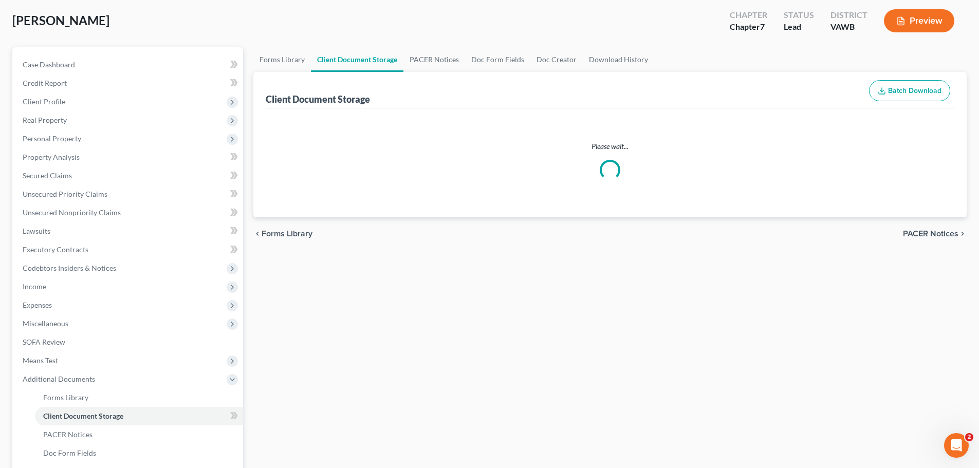
select select "0"
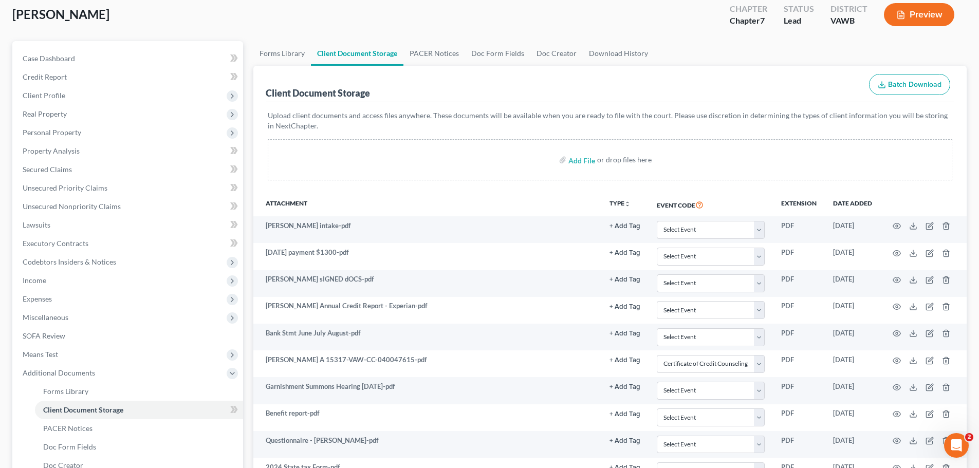
scroll to position [0, 0]
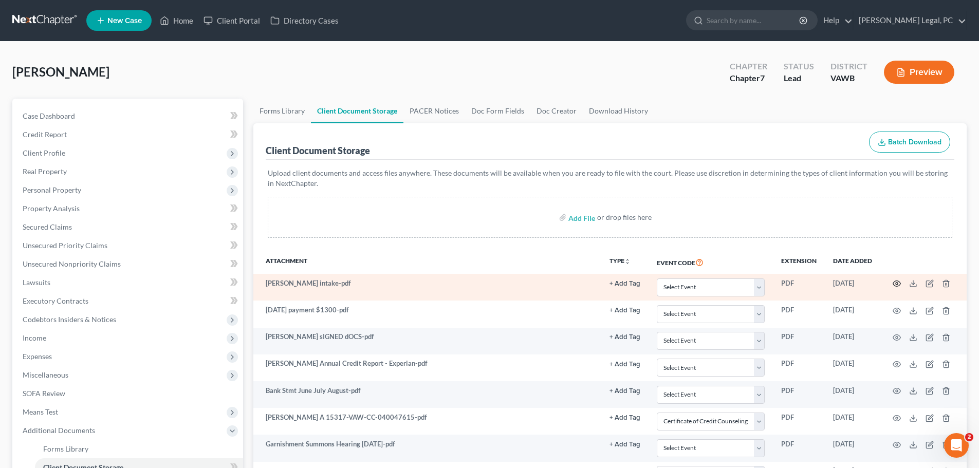
click at [895, 285] on icon "button" at bounding box center [897, 284] width 8 height 8
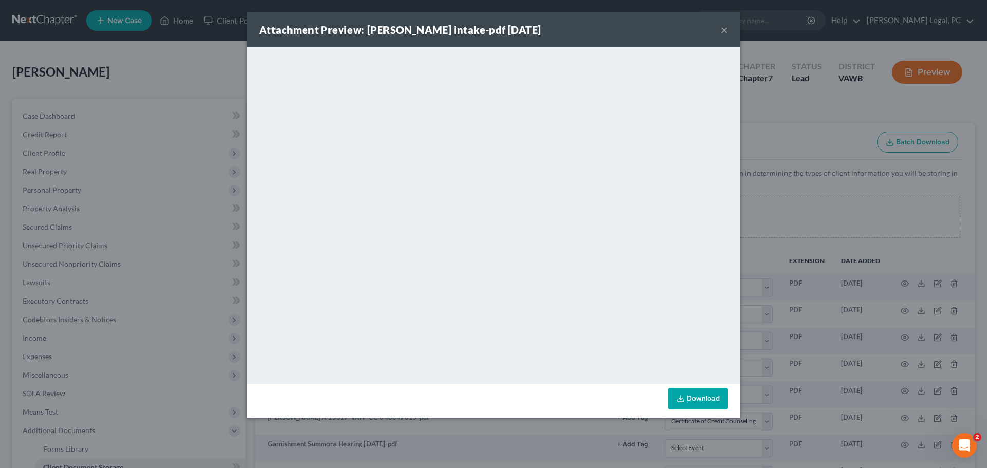
click at [720, 29] on button "×" at bounding box center [723, 30] width 7 height 12
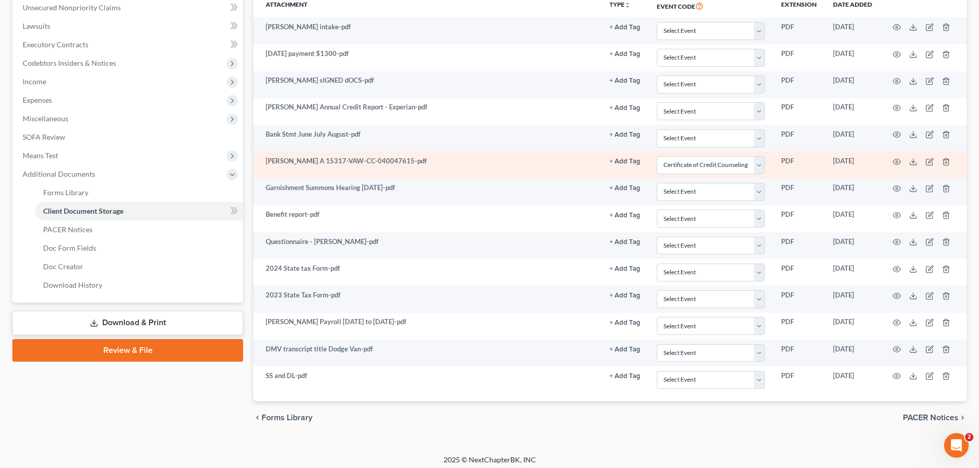
scroll to position [262, 0]
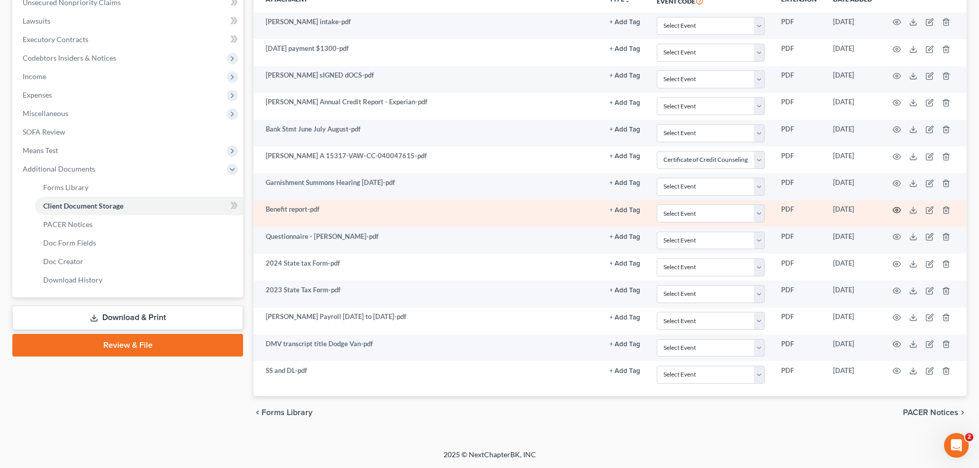
click at [893, 211] on icon "button" at bounding box center [897, 210] width 8 height 8
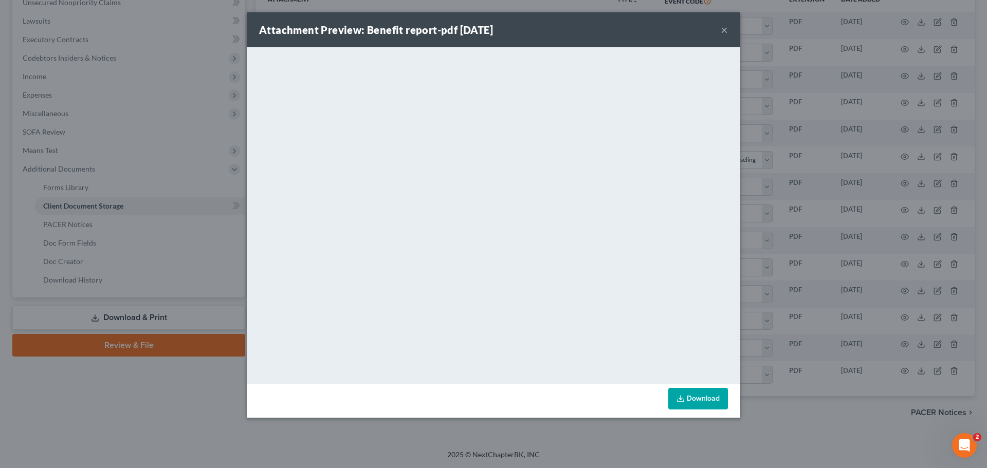
click at [727, 33] on button "×" at bounding box center [723, 30] width 7 height 12
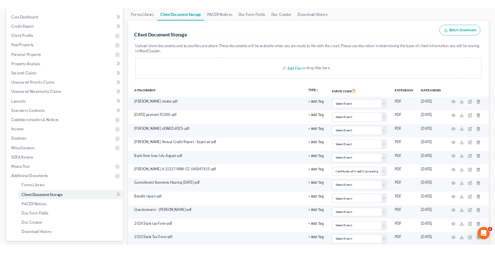
scroll to position [56, 0]
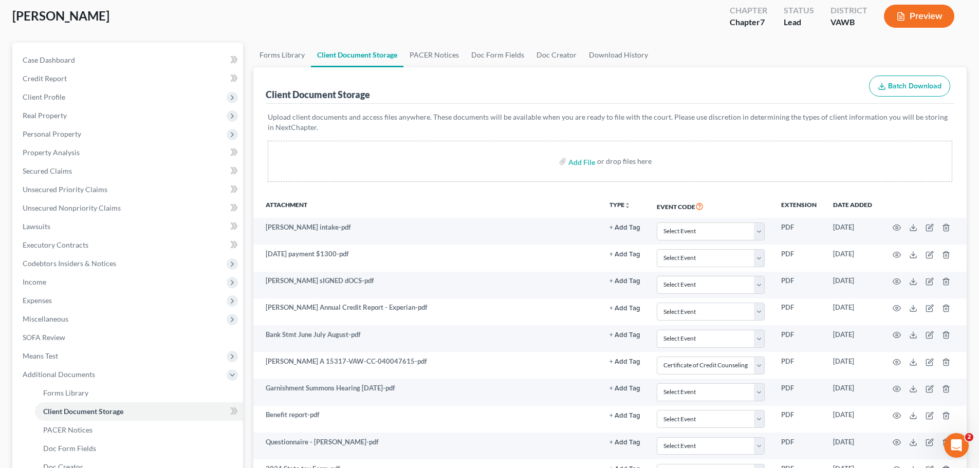
select select "0"
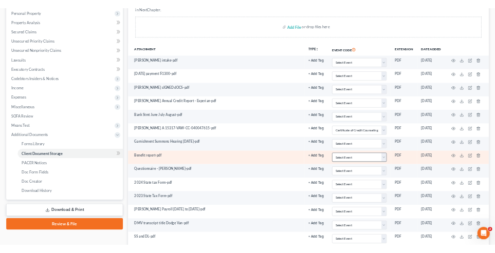
scroll to position [32, 0]
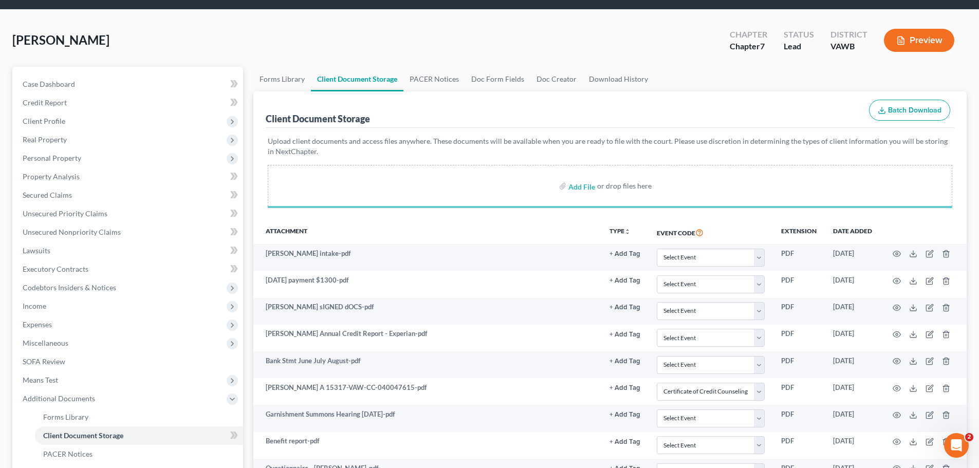
select select "0"
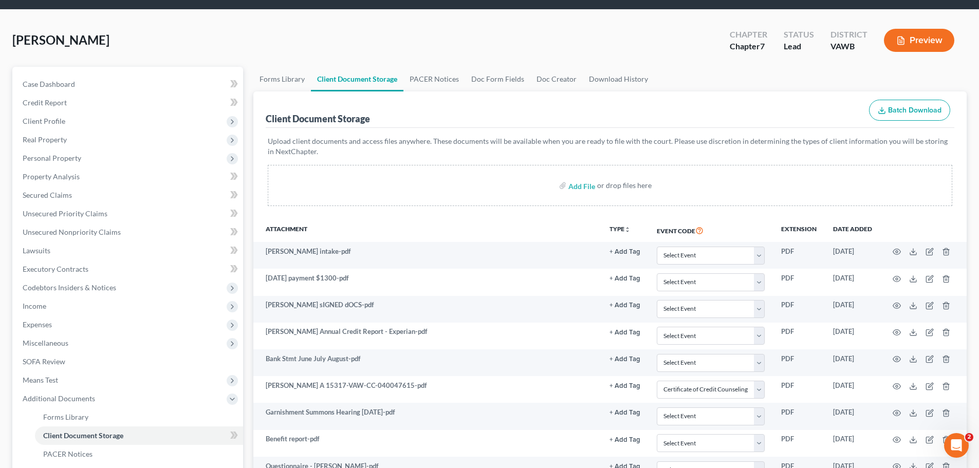
select select "0"
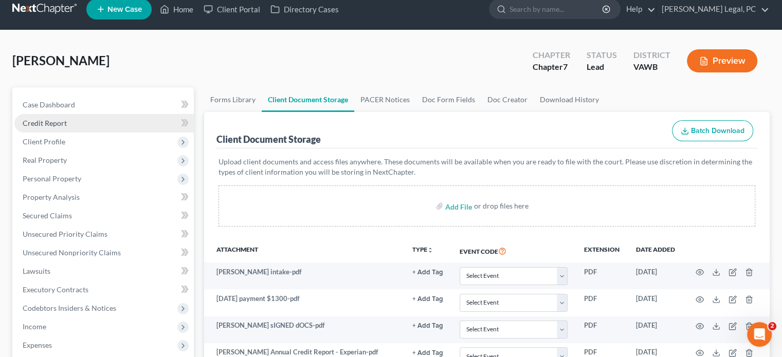
scroll to position [0, 0]
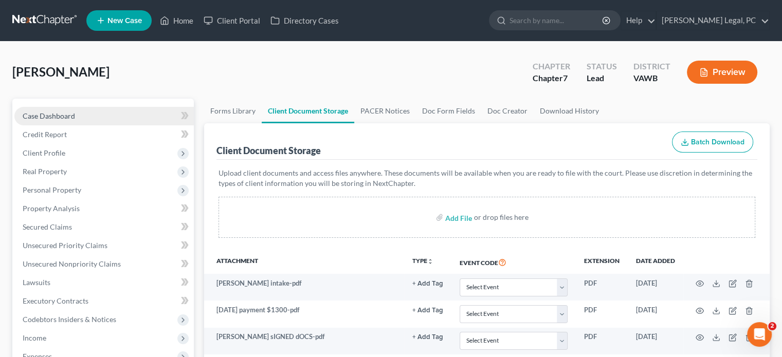
drag, startPoint x: 63, startPoint y: 113, endPoint x: 68, endPoint y: 115, distance: 6.0
click at [63, 113] on span "Case Dashboard" at bounding box center [49, 116] width 52 height 9
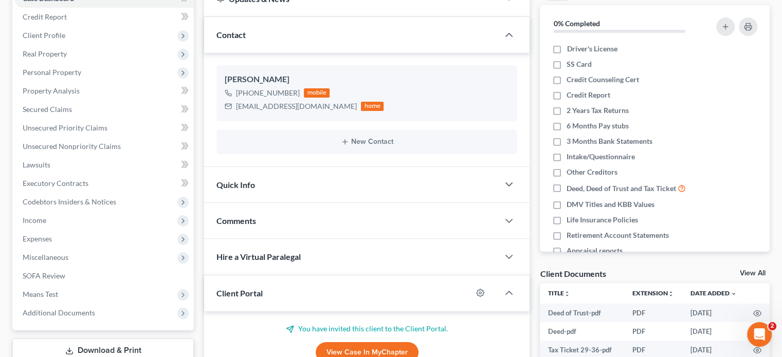
scroll to position [206, 0]
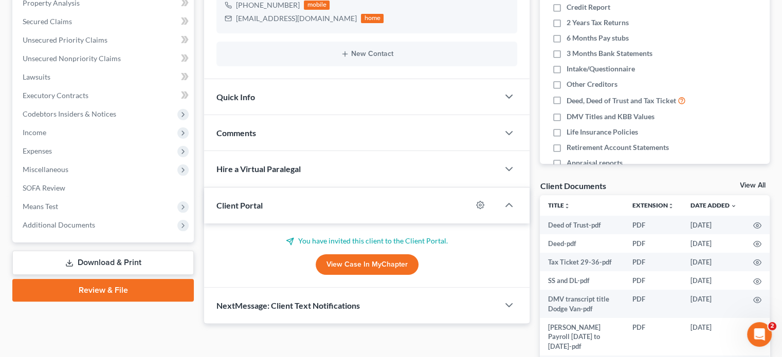
click at [261, 131] on div "Comments" at bounding box center [351, 132] width 294 height 35
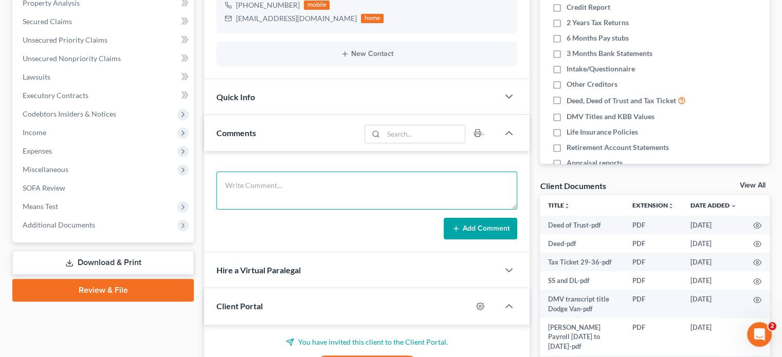
click at [296, 185] on textarea at bounding box center [366, 191] width 301 height 38
paste textarea "[PERSON_NAME] I have reviewed the documents that you turned in and here is a li…"
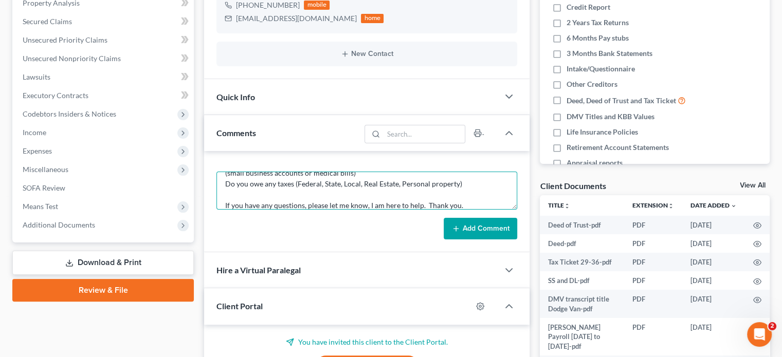
type textarea "[PERSON_NAME] I have reviewed the documents that you turned in and here is a li…"
click at [487, 227] on button "Add Comment" at bounding box center [479, 229] width 73 height 22
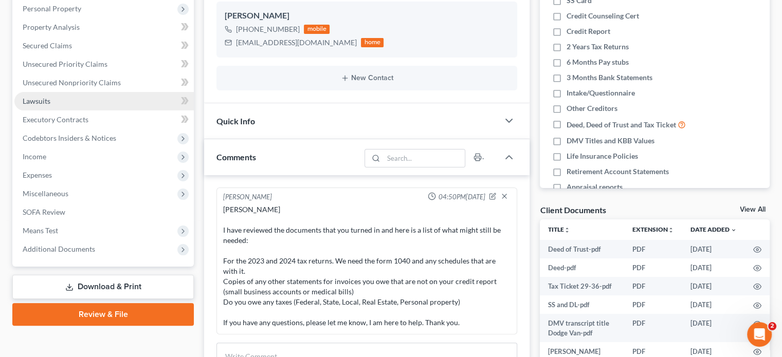
scroll to position [257, 0]
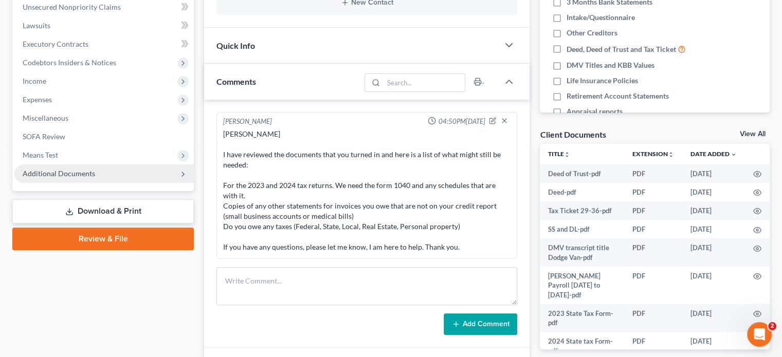
click at [72, 180] on span "Additional Documents" at bounding box center [103, 173] width 179 height 18
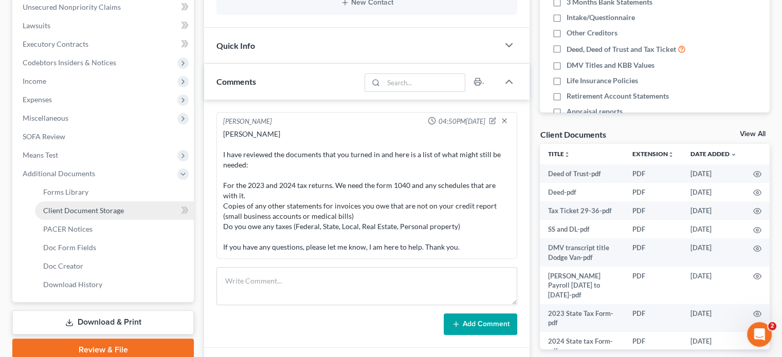
click at [91, 215] on link "Client Document Storage" at bounding box center [114, 210] width 159 height 18
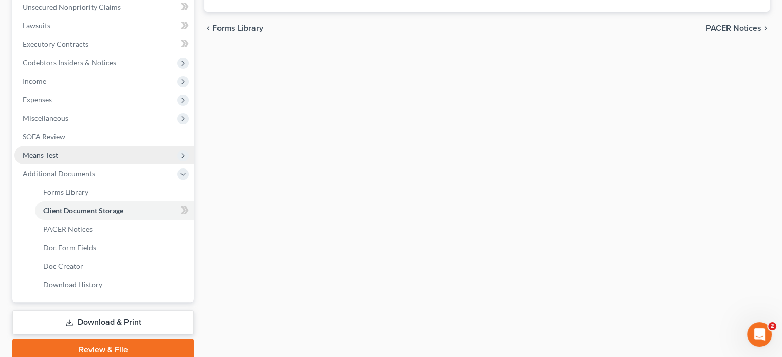
select select "0"
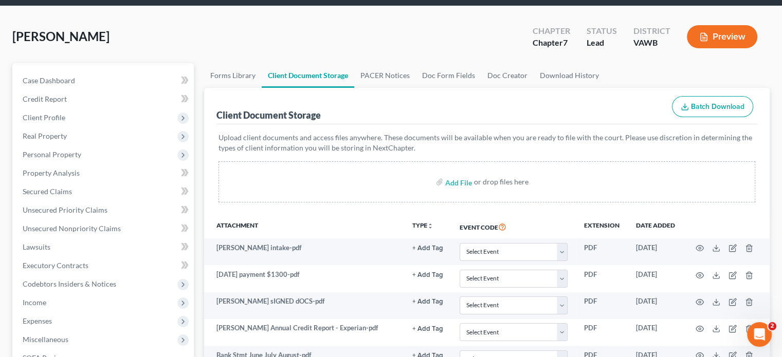
scroll to position [51, 0]
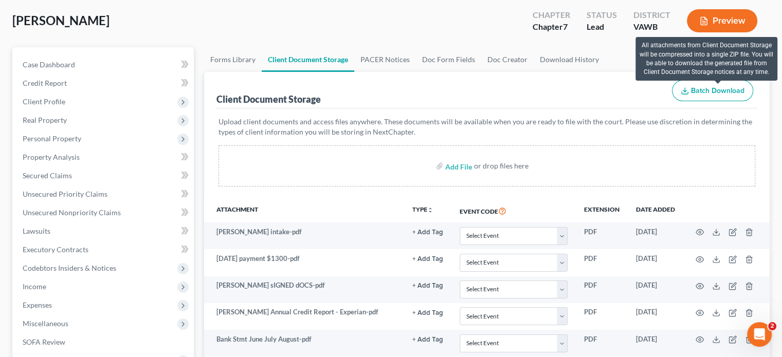
click at [708, 91] on span "Batch Download" at bounding box center [717, 90] width 53 height 9
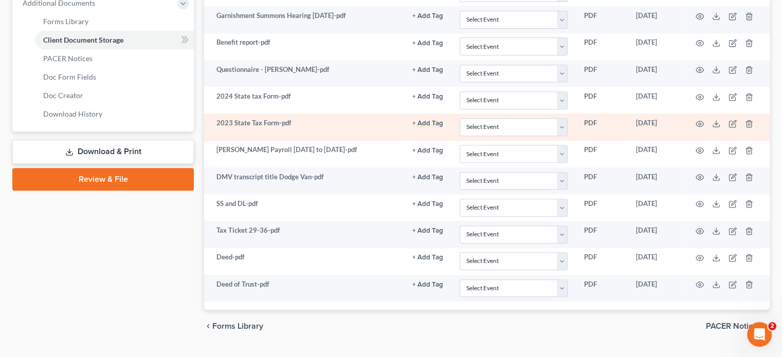
scroll to position [448, 0]
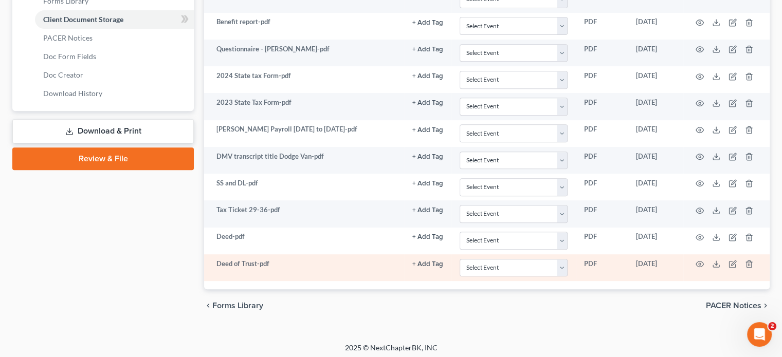
select select "0"
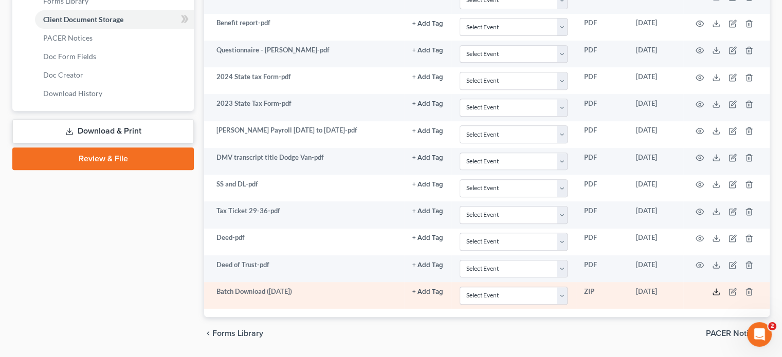
click at [714, 291] on icon at bounding box center [716, 292] width 8 height 8
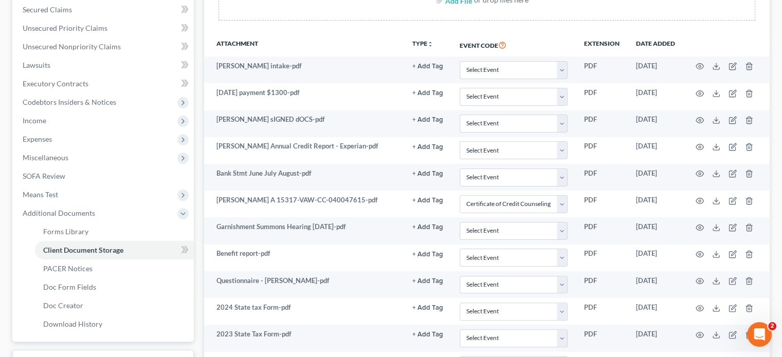
scroll to position [140, 0]
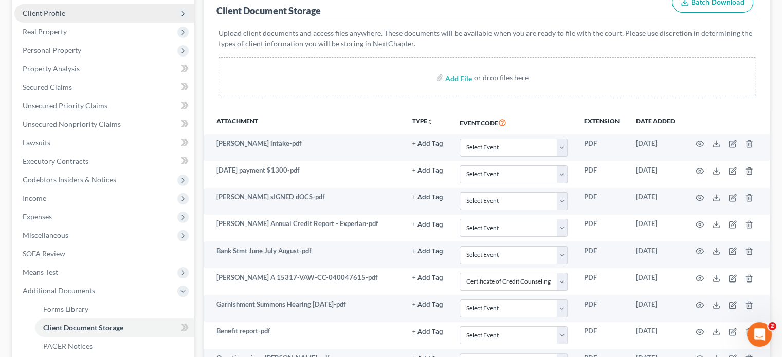
click at [55, 14] on span "Client Profile" at bounding box center [44, 13] width 43 height 9
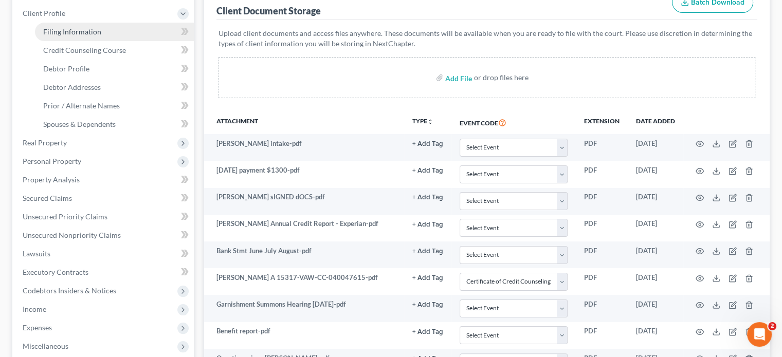
click at [66, 29] on span "Filing Information" at bounding box center [72, 31] width 58 height 9
select select "1"
select select "0"
select select "48"
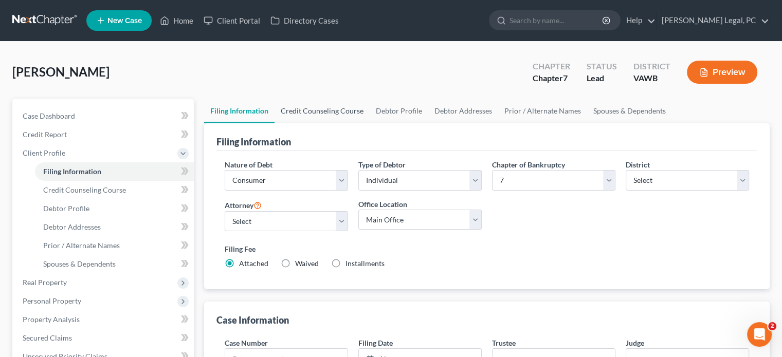
click at [303, 109] on link "Credit Counseling Course" at bounding box center [321, 111] width 95 height 25
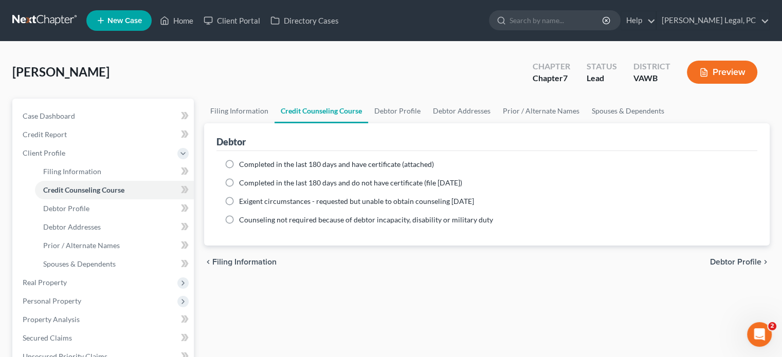
click at [239, 182] on label "Completed in the last 180 days and do not have certificate (file [DATE])" at bounding box center [350, 183] width 223 height 10
click at [243, 182] on input "Completed in the last 180 days and do not have certificate (file [DATE])" at bounding box center [246, 181] width 7 height 7
radio input "true"
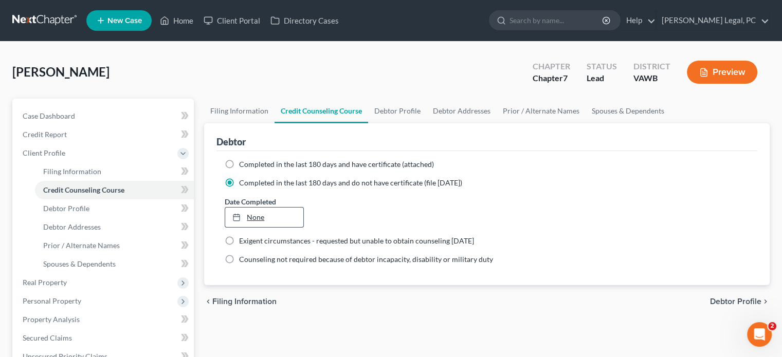
click at [272, 214] on link "None" at bounding box center [264, 218] width 78 height 20
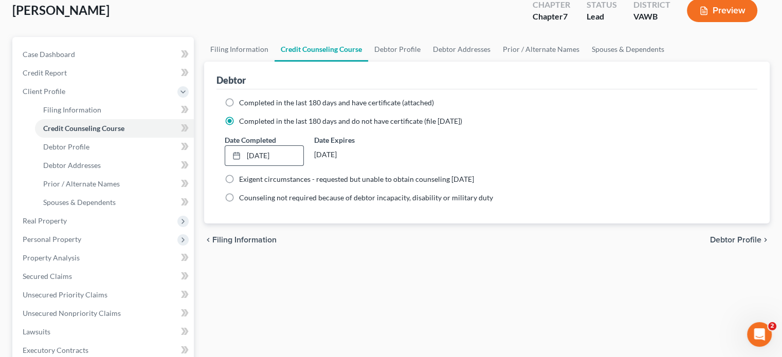
scroll to position [103, 0]
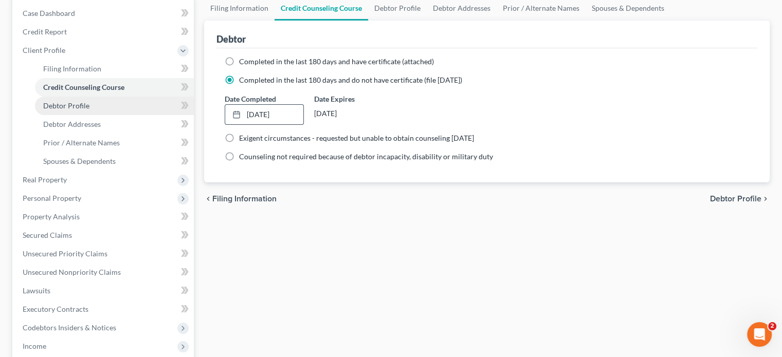
click at [78, 106] on span "Debtor Profile" at bounding box center [66, 105] width 46 height 9
select select "0"
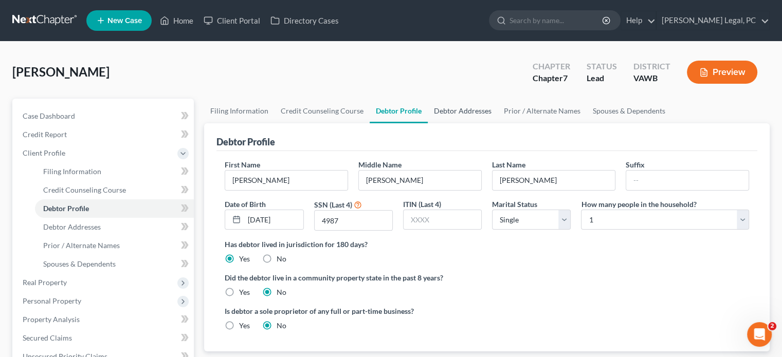
click at [455, 110] on link "Debtor Addresses" at bounding box center [463, 111] width 70 height 25
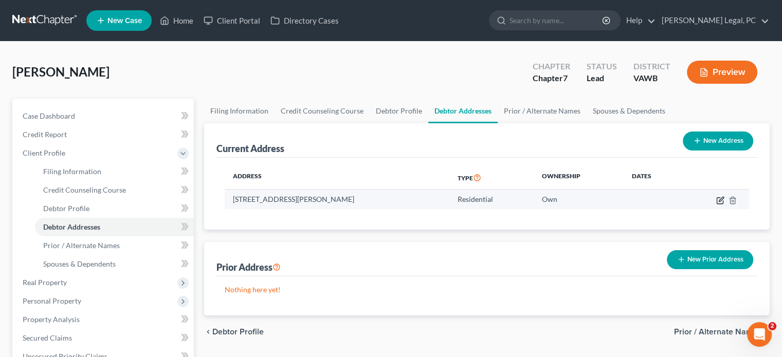
click at [717, 201] on icon "button" at bounding box center [720, 200] width 8 height 8
select select "48"
select select "0"
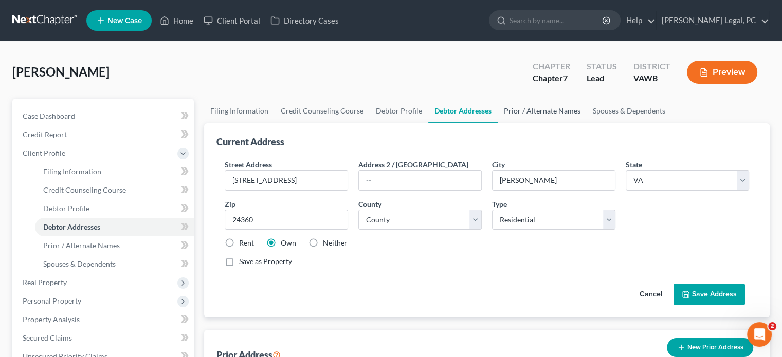
click at [549, 113] on link "Prior / Alternate Names" at bounding box center [541, 111] width 89 height 25
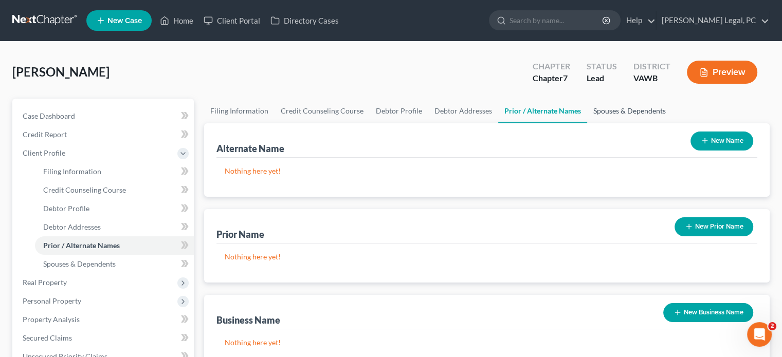
click at [637, 109] on link "Spouses & Dependents" at bounding box center [629, 111] width 85 height 25
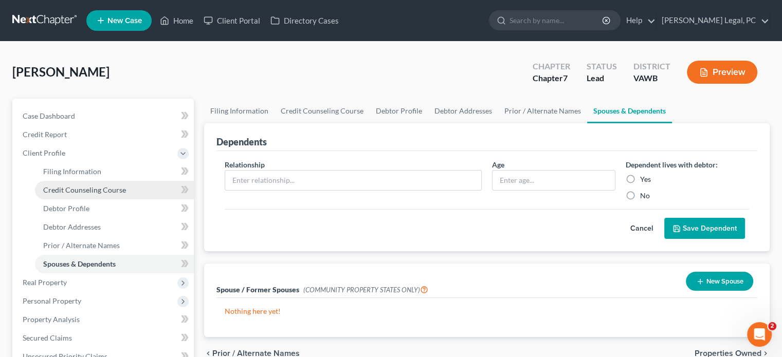
scroll to position [51, 0]
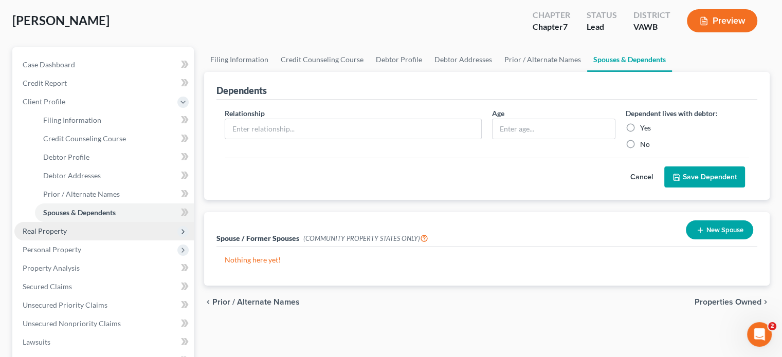
click at [45, 229] on span "Real Property" at bounding box center [45, 231] width 44 height 9
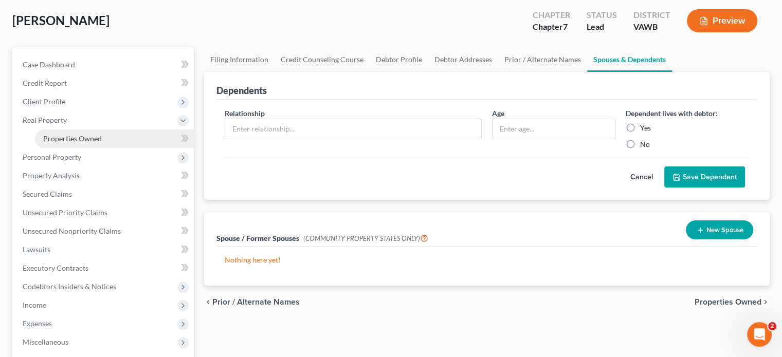
click at [71, 137] on span "Properties Owned" at bounding box center [72, 138] width 59 height 9
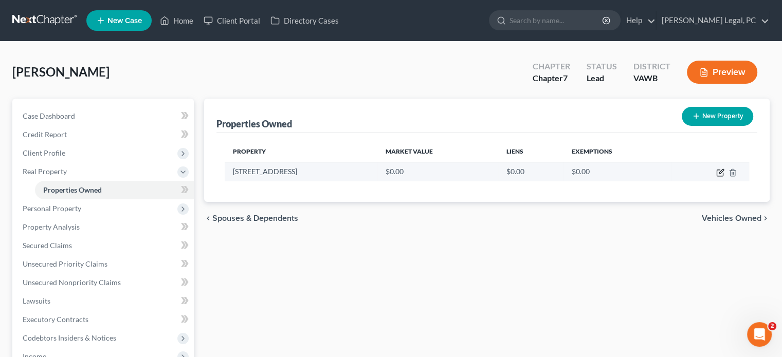
click at [719, 170] on icon "button" at bounding box center [720, 173] width 8 height 8
select select "48"
select select "132"
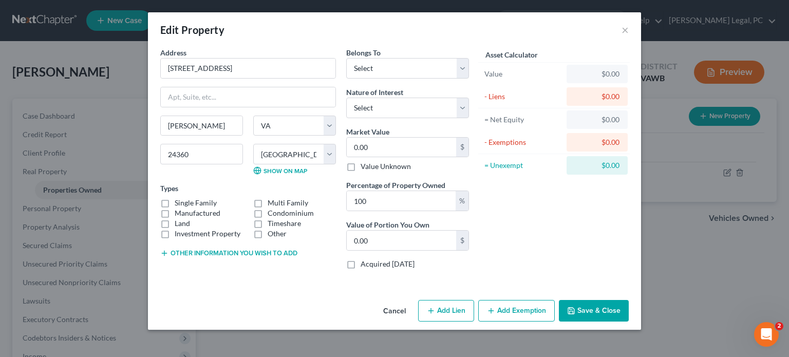
click at [175, 204] on label "Single Family" at bounding box center [196, 203] width 42 height 10
click at [179, 204] on input "Single Family" at bounding box center [182, 201] width 7 height 7
click at [175, 201] on label "Single Family" at bounding box center [196, 203] width 42 height 10
click at [179, 201] on input "Single Family" at bounding box center [182, 201] width 7 height 7
click at [175, 204] on label "Single Family" at bounding box center [196, 203] width 42 height 10
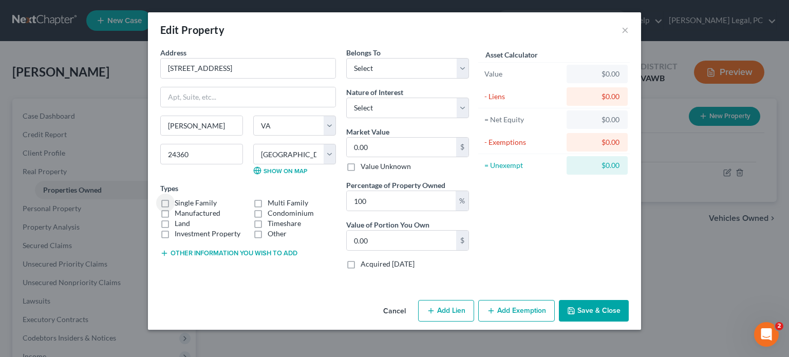
click at [179, 204] on input "Single Family" at bounding box center [182, 201] width 7 height 7
checkbox input "true"
click at [462, 73] on select "Select Debtor 1 Only Debtor 2 Only Debtor 1 And Debtor 2 Only At Least One Of T…" at bounding box center [407, 68] width 123 height 21
click at [460, 73] on select "Select Debtor 1 Only Debtor 2 Only Debtor 1 And Debtor 2 Only At Least One Of T…" at bounding box center [407, 68] width 123 height 21
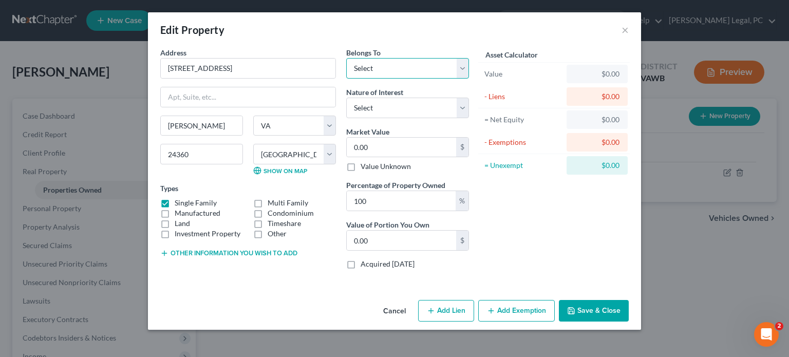
select select "0"
click at [346, 58] on select "Select Debtor 1 Only Debtor 2 Only Debtor 1 And Debtor 2 Only At Least One Of T…" at bounding box center [407, 68] width 123 height 21
click at [461, 108] on select "Select Fee Simple Joint Tenant Life Estate Equitable Interest Future Interest T…" at bounding box center [407, 108] width 123 height 21
select select "0"
click at [346, 98] on select "Select Fee Simple Joint Tenant Life Estate Equitable Interest Future Interest T…" at bounding box center [407, 108] width 123 height 21
